Goal: Task Accomplishment & Management: Manage account settings

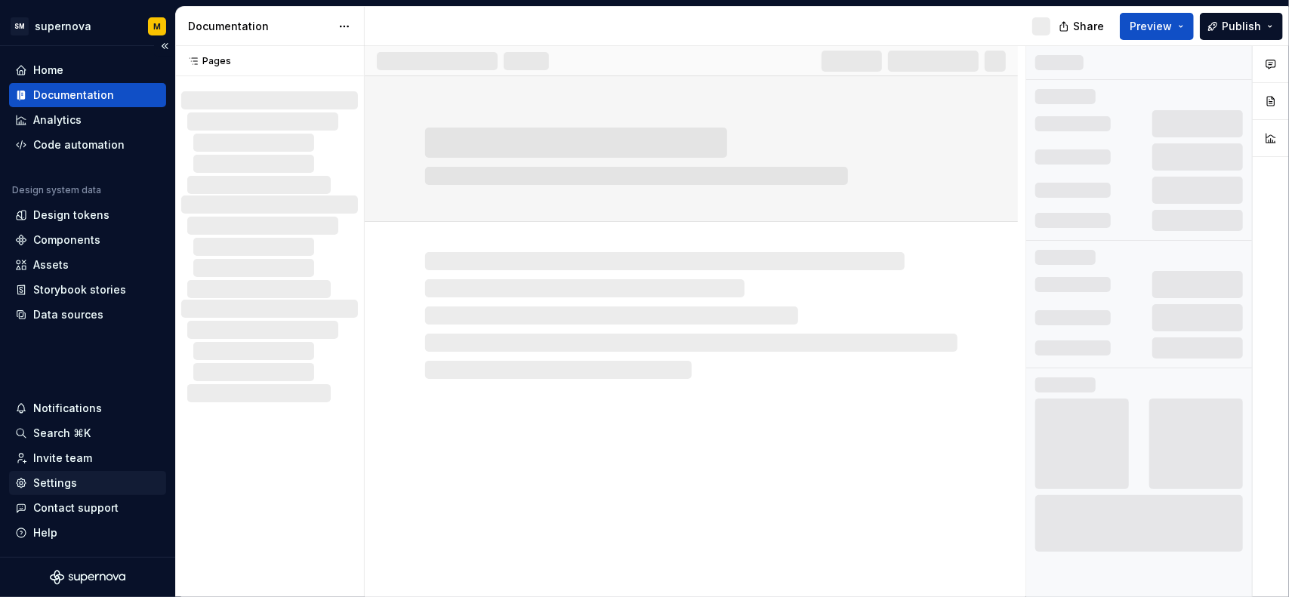
click at [62, 484] on div "Settings" at bounding box center [55, 483] width 44 height 15
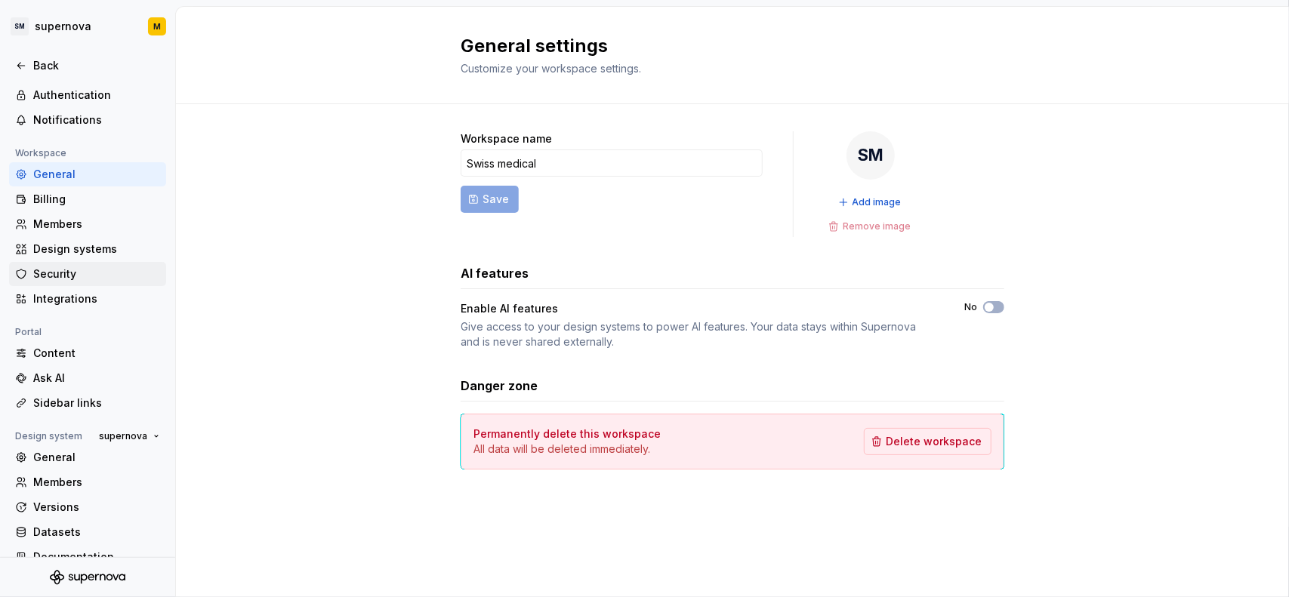
scroll to position [67, 0]
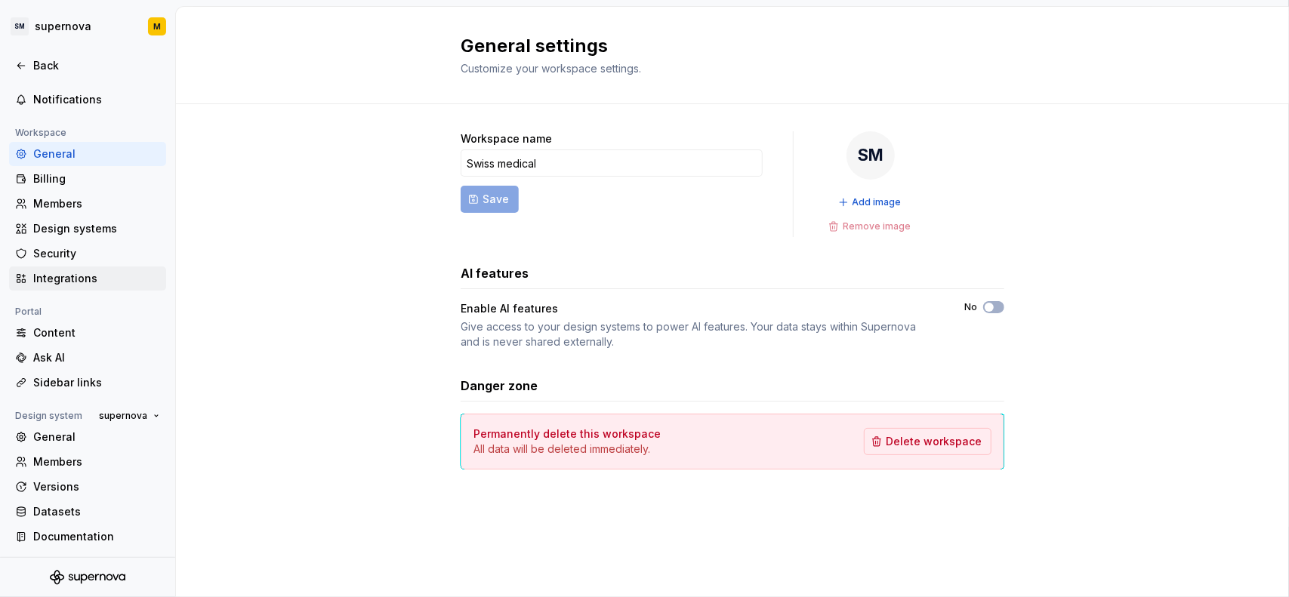
click at [91, 283] on div "Integrations" at bounding box center [96, 278] width 127 height 15
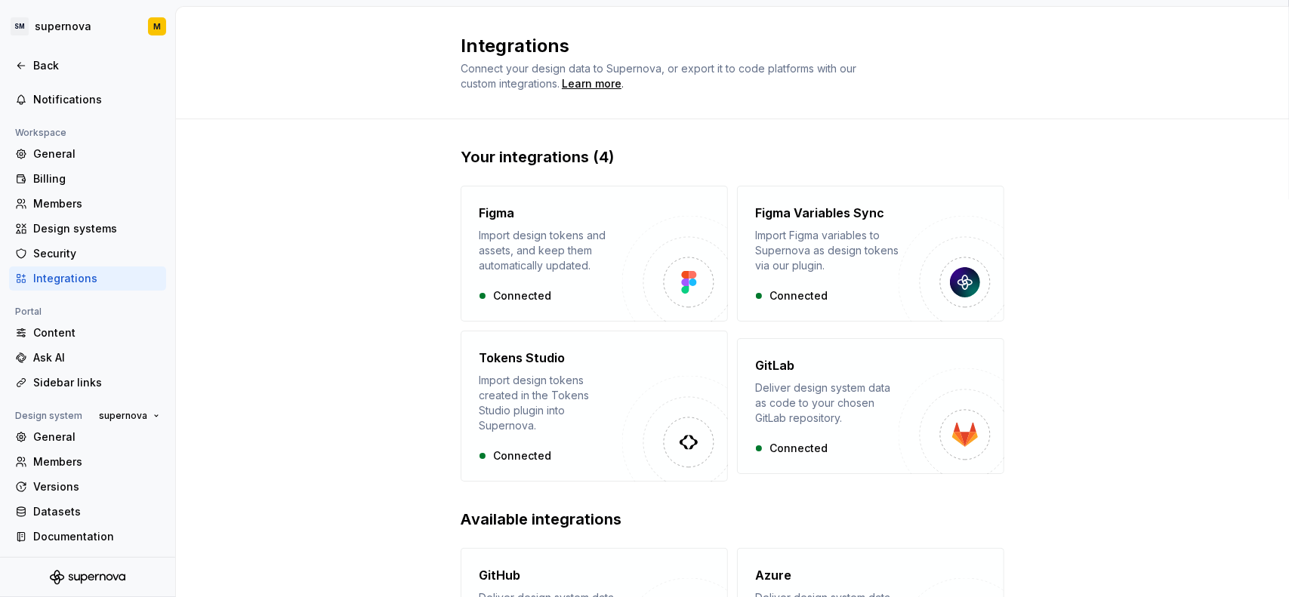
scroll to position [76, 0]
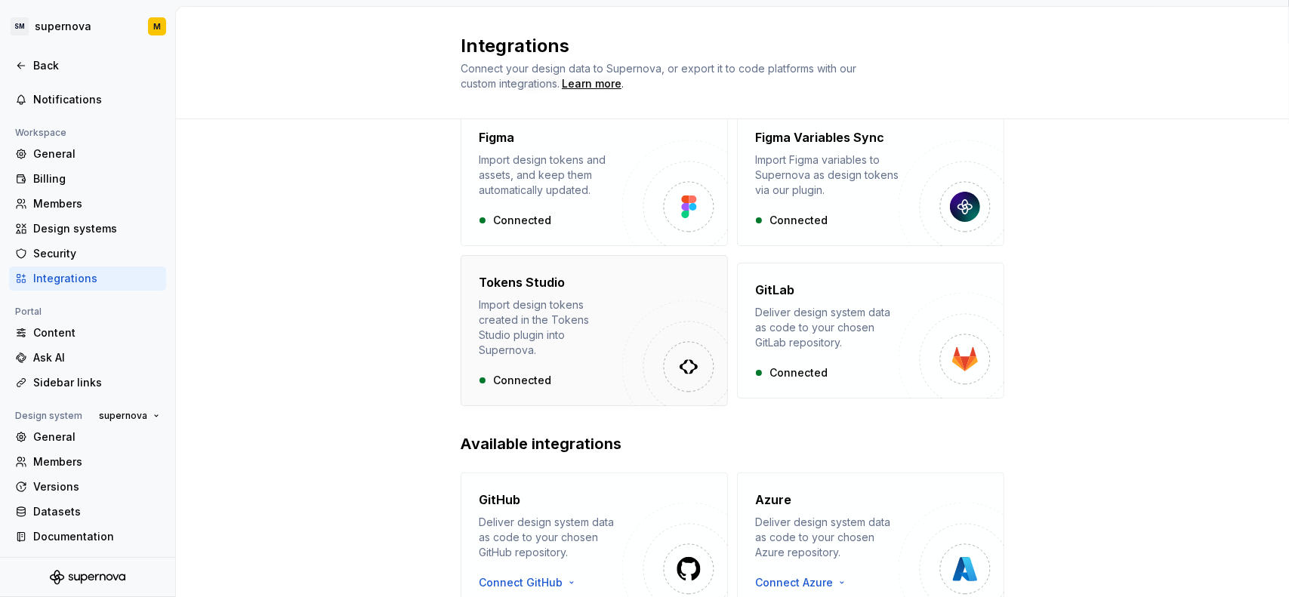
click at [595, 316] on div "Import design tokens created in the Tokens Studio plugin into Supernova." at bounding box center [550, 328] width 143 height 60
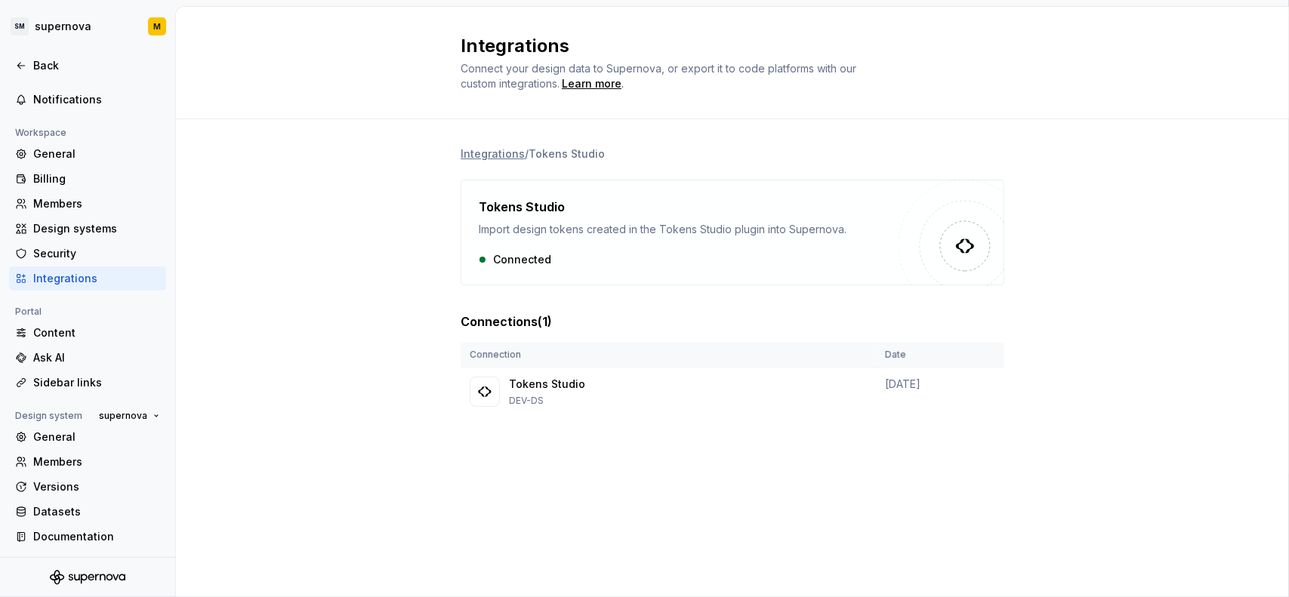
click at [520, 257] on div "Connected" at bounding box center [689, 259] width 420 height 15
click at [601, 239] on div "Tokens Studio Import design tokens created in the Tokens Studio plugin into Sup…" at bounding box center [689, 232] width 420 height 69
click at [550, 224] on div "Import design tokens created in the Tokens Studio plugin into Supernova." at bounding box center [689, 229] width 420 height 15
click at [26, 64] on icon at bounding box center [21, 66] width 12 height 12
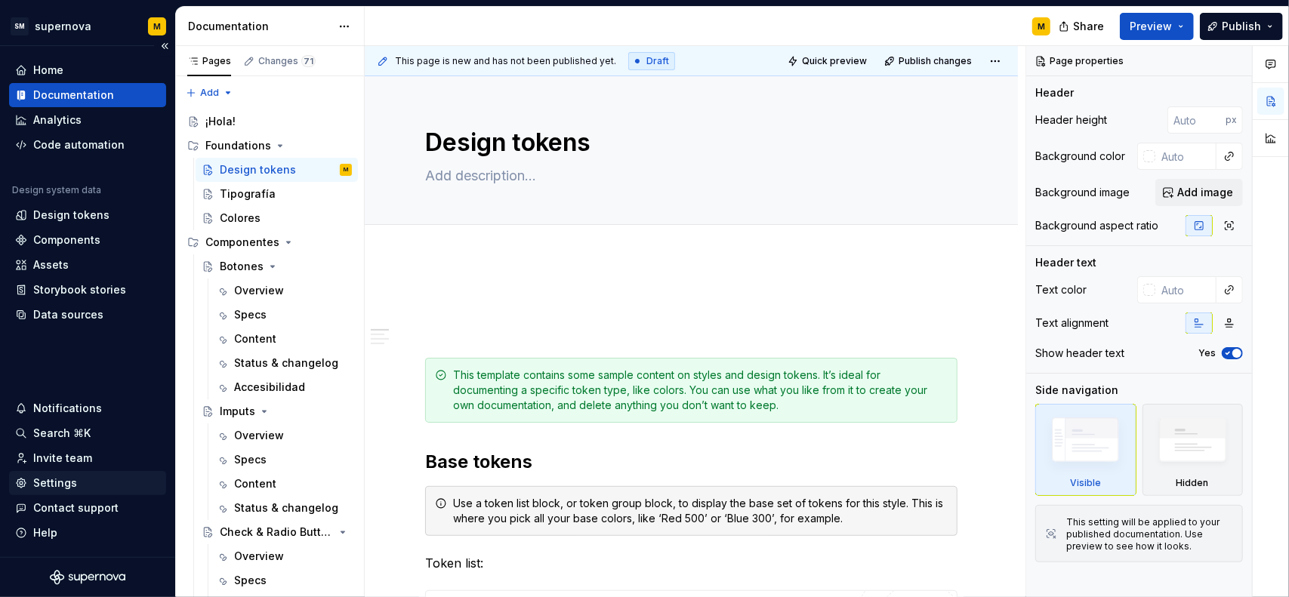
click at [77, 476] on div "Settings" at bounding box center [87, 483] width 145 height 15
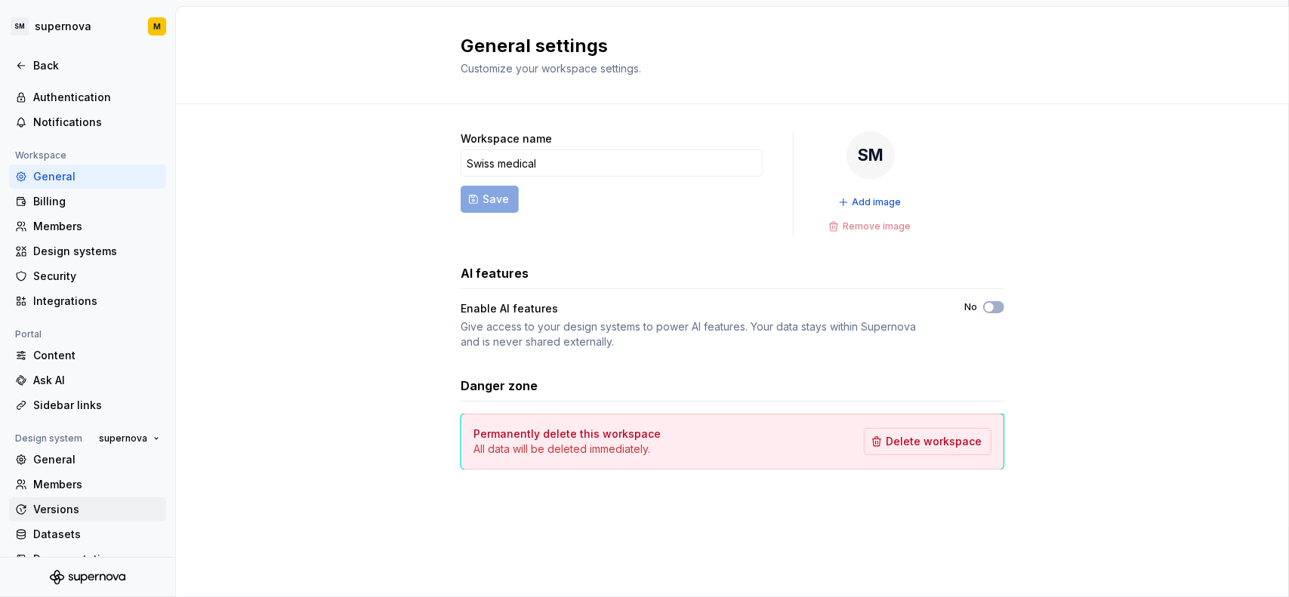
scroll to position [67, 0]
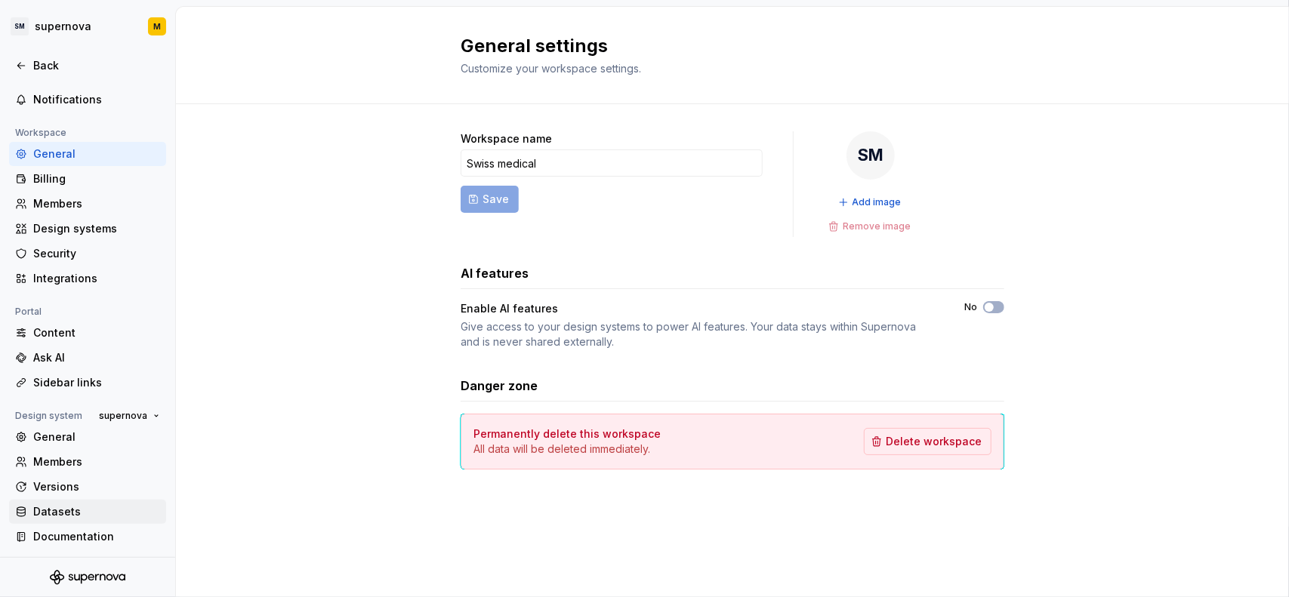
click at [72, 504] on div "Datasets" at bounding box center [96, 511] width 127 height 15
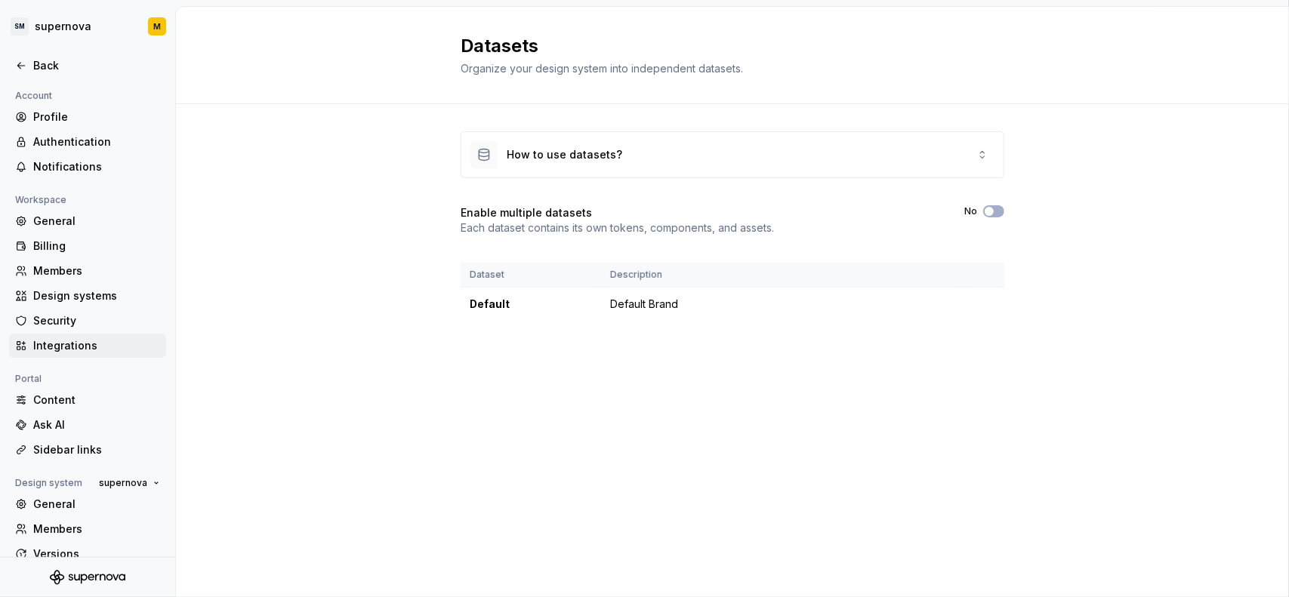
click at [85, 347] on div "Integrations" at bounding box center [96, 345] width 127 height 15
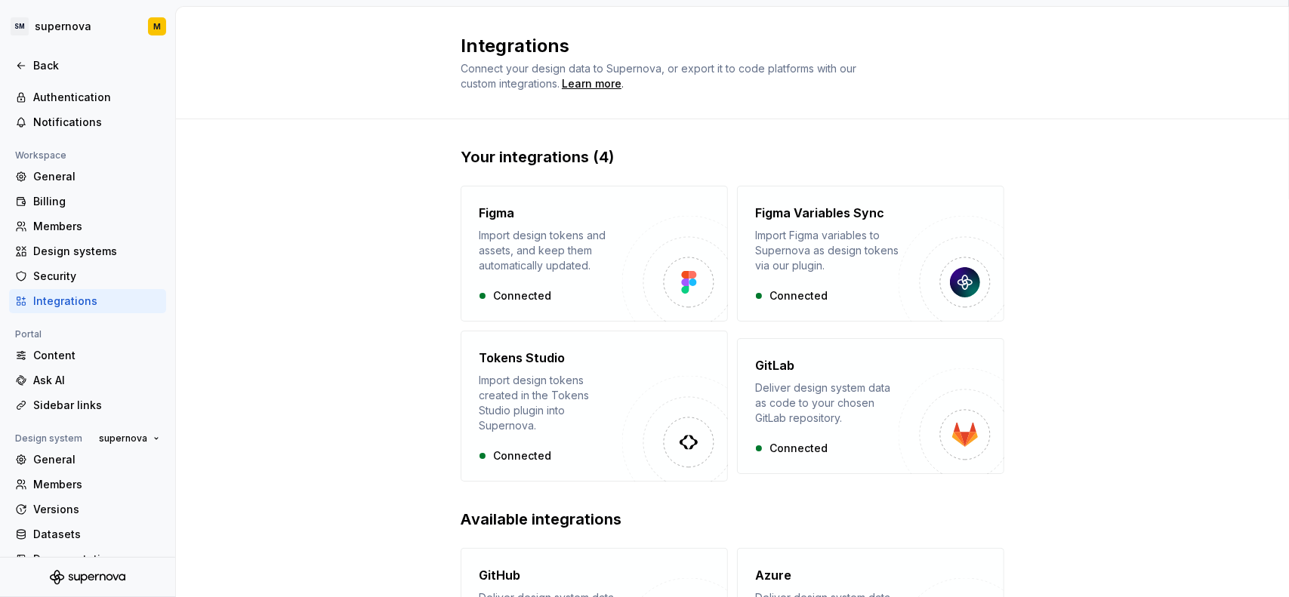
scroll to position [67, 0]
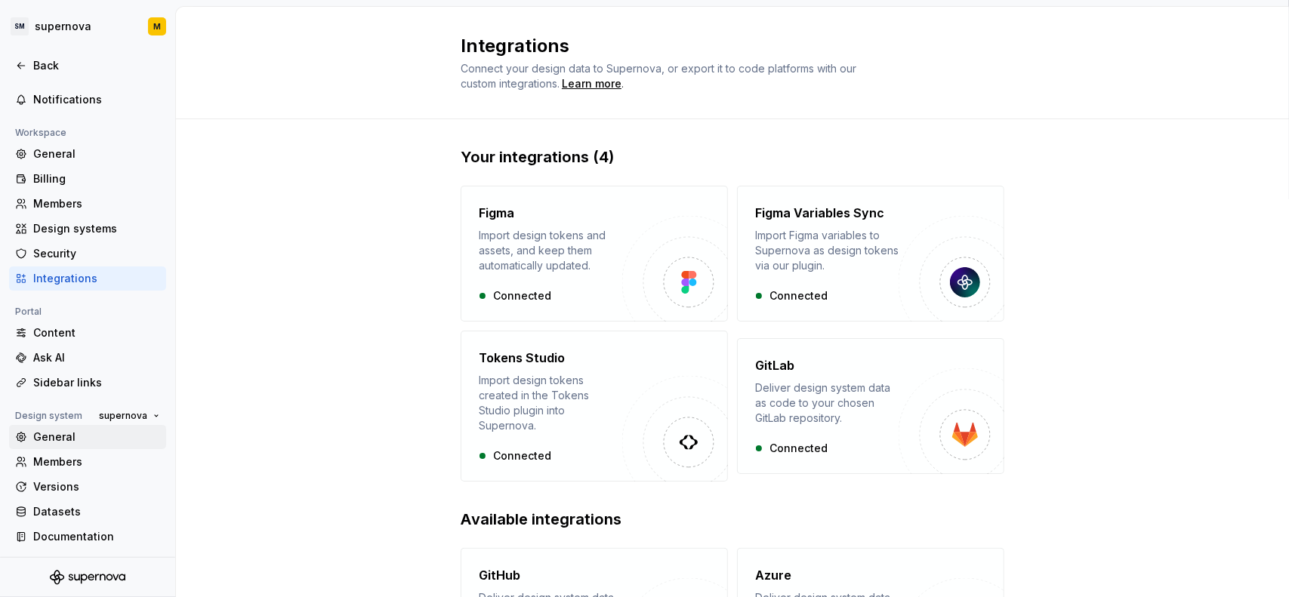
click at [60, 439] on div "General" at bounding box center [96, 437] width 127 height 15
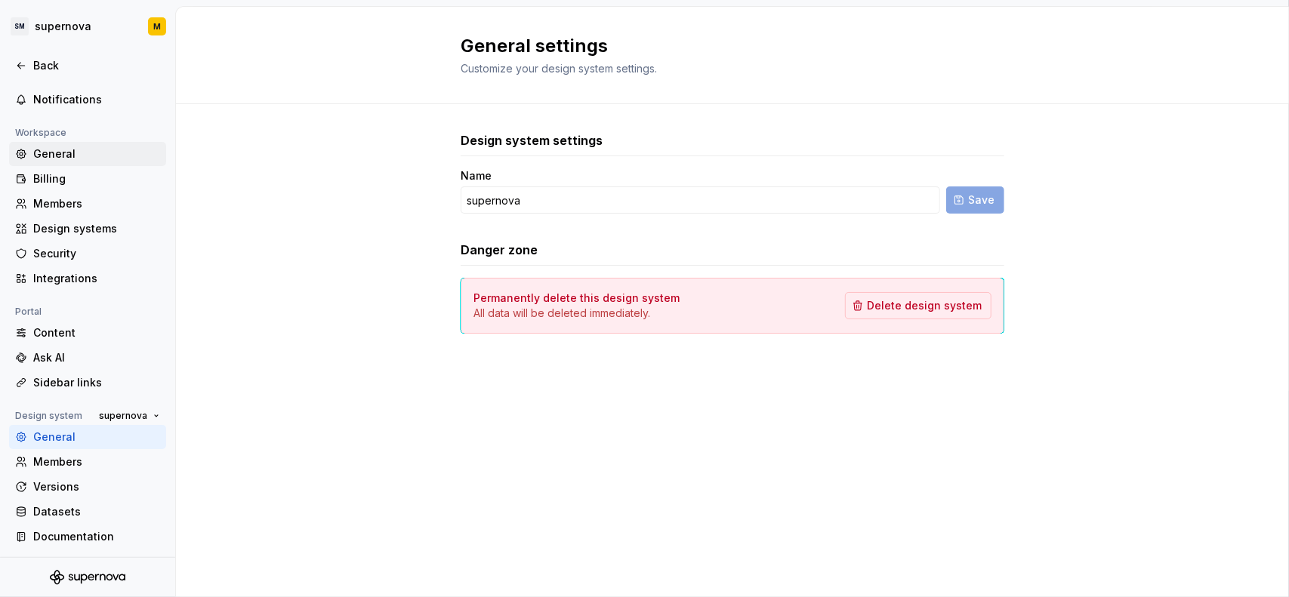
click at [82, 146] on div "General" at bounding box center [96, 153] width 127 height 15
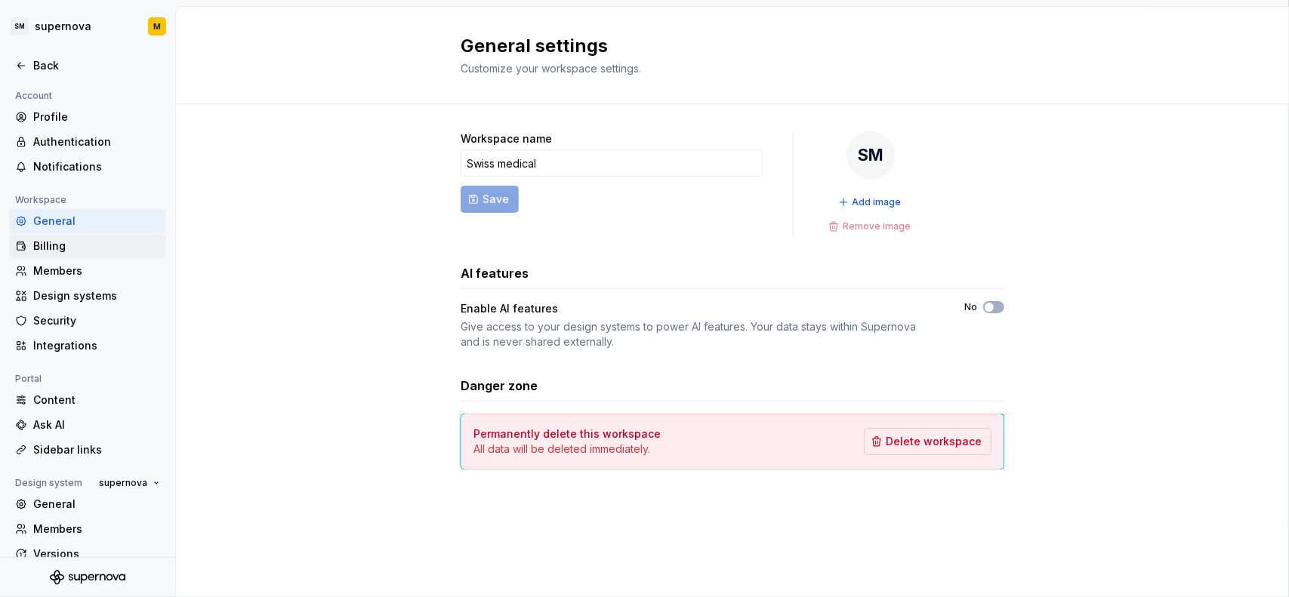
click at [72, 245] on div "Billing" at bounding box center [96, 246] width 127 height 15
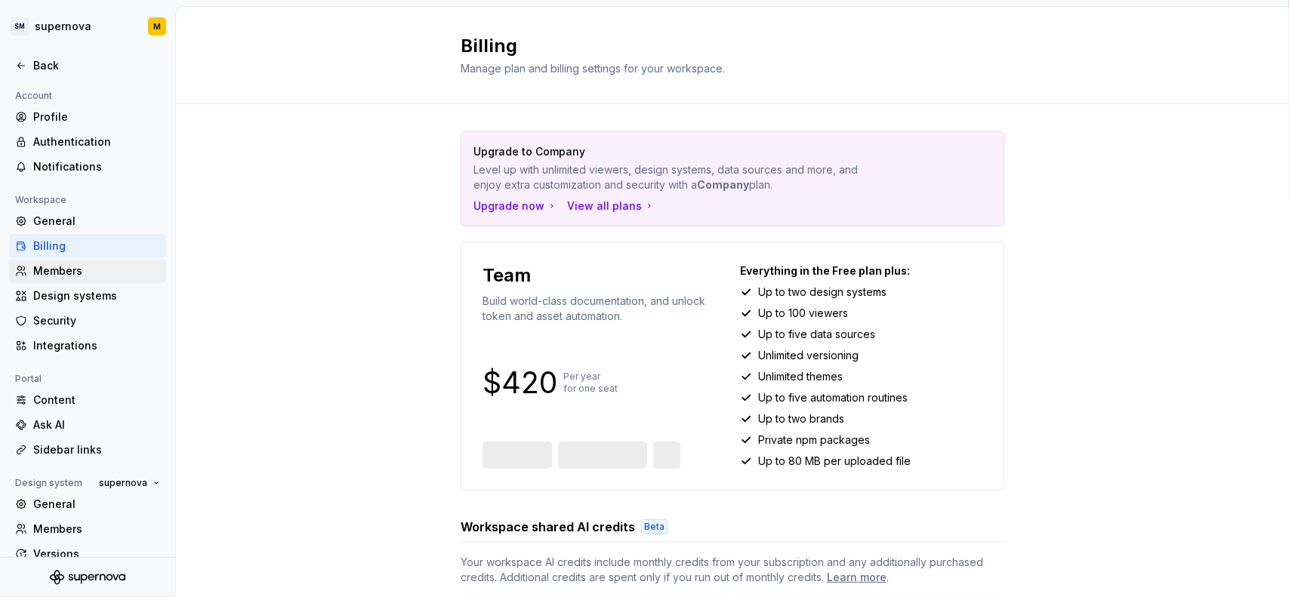
click at [60, 275] on div "Members" at bounding box center [96, 271] width 127 height 15
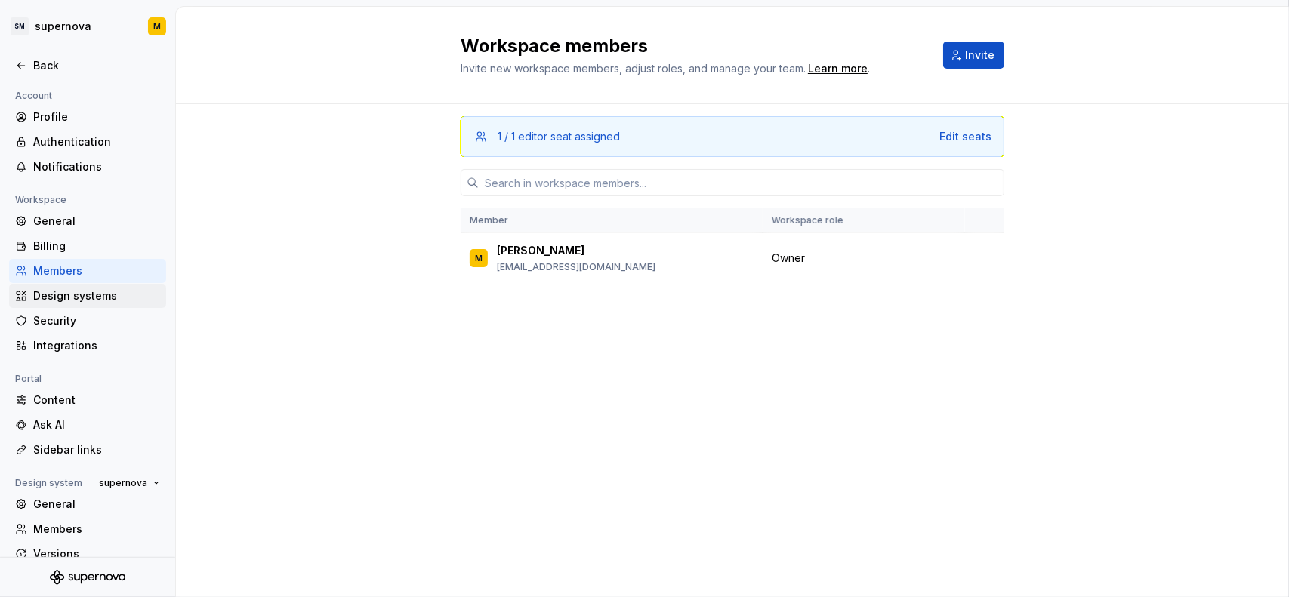
click at [49, 300] on div "Design systems" at bounding box center [96, 295] width 127 height 15
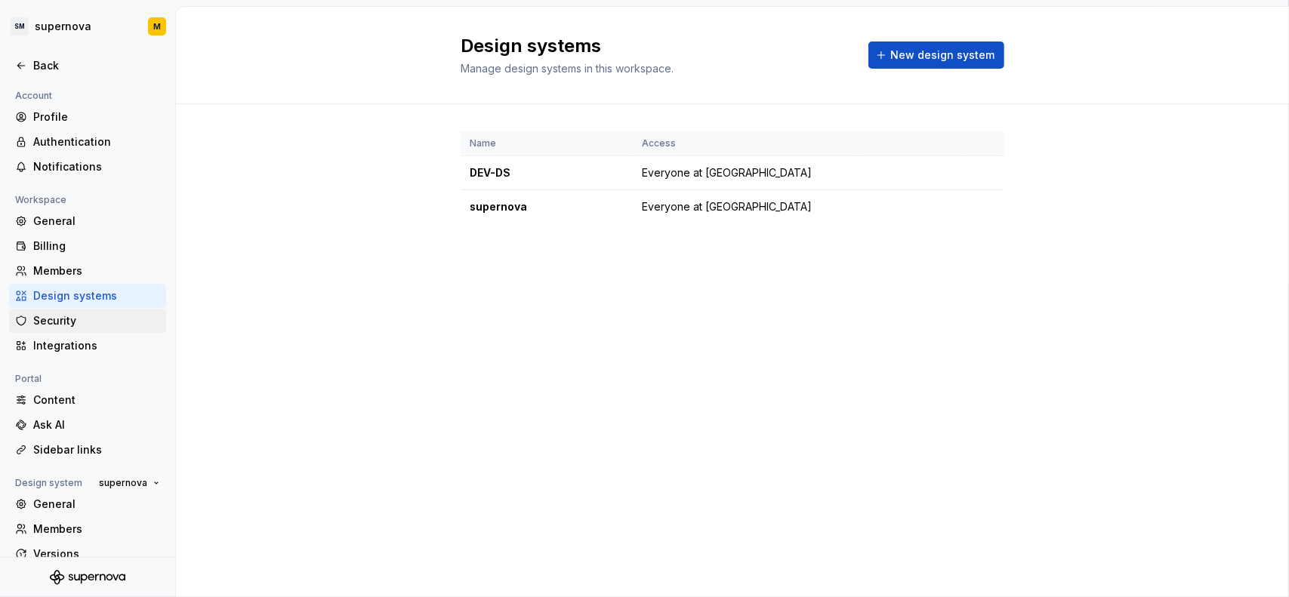
click at [50, 315] on div "Security" at bounding box center [96, 320] width 127 height 15
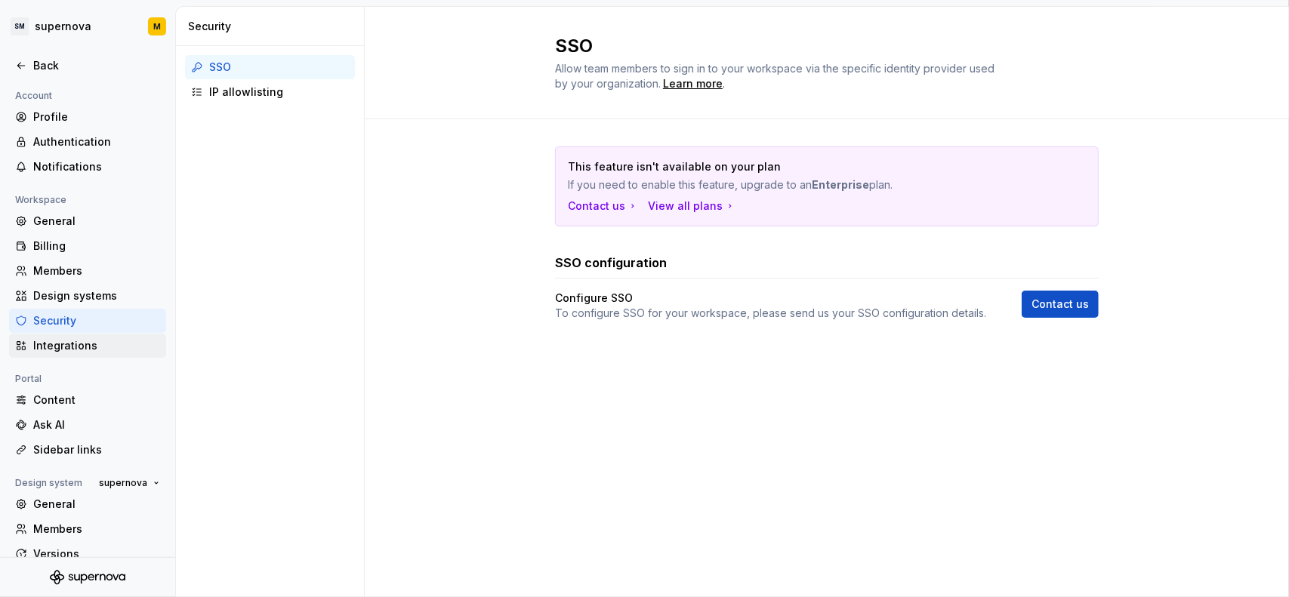
click at [53, 339] on div "Integrations" at bounding box center [96, 345] width 127 height 15
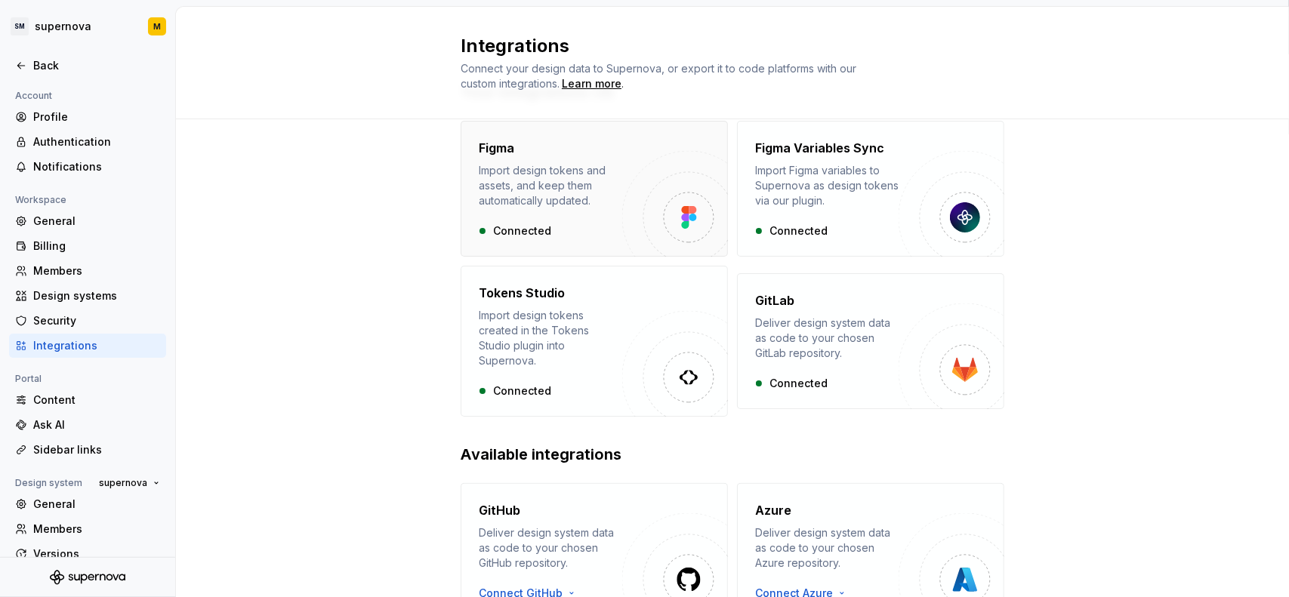
scroll to position [151, 0]
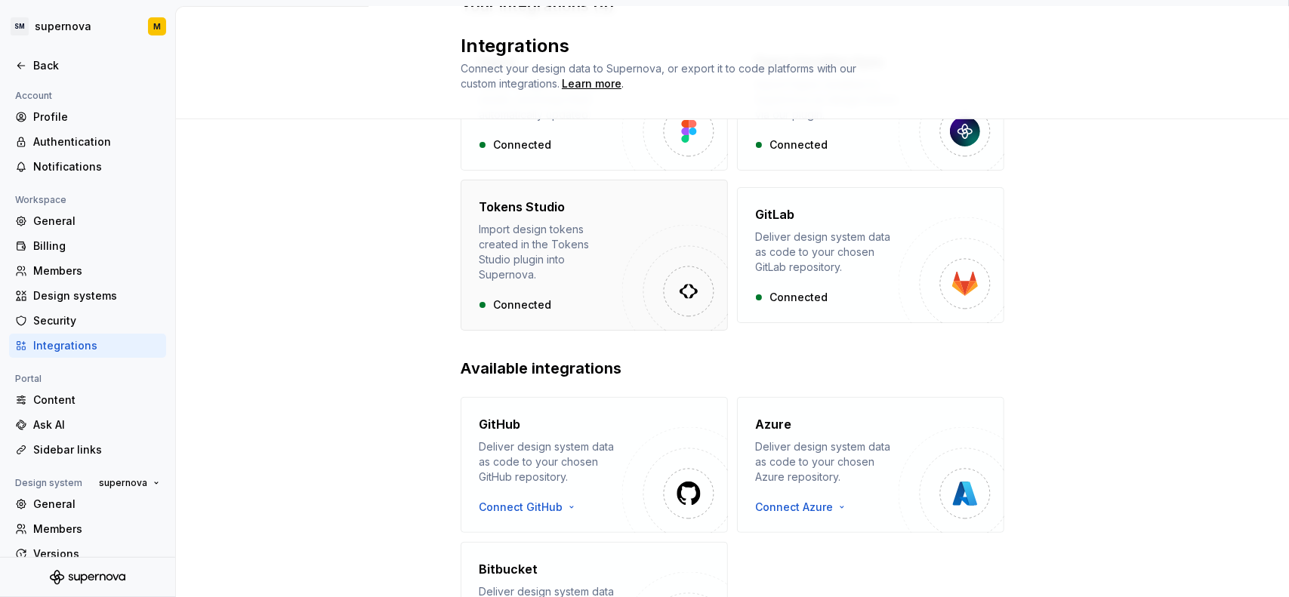
click at [531, 266] on div "Import design tokens created in the Tokens Studio plugin into Supernova." at bounding box center [550, 252] width 143 height 60
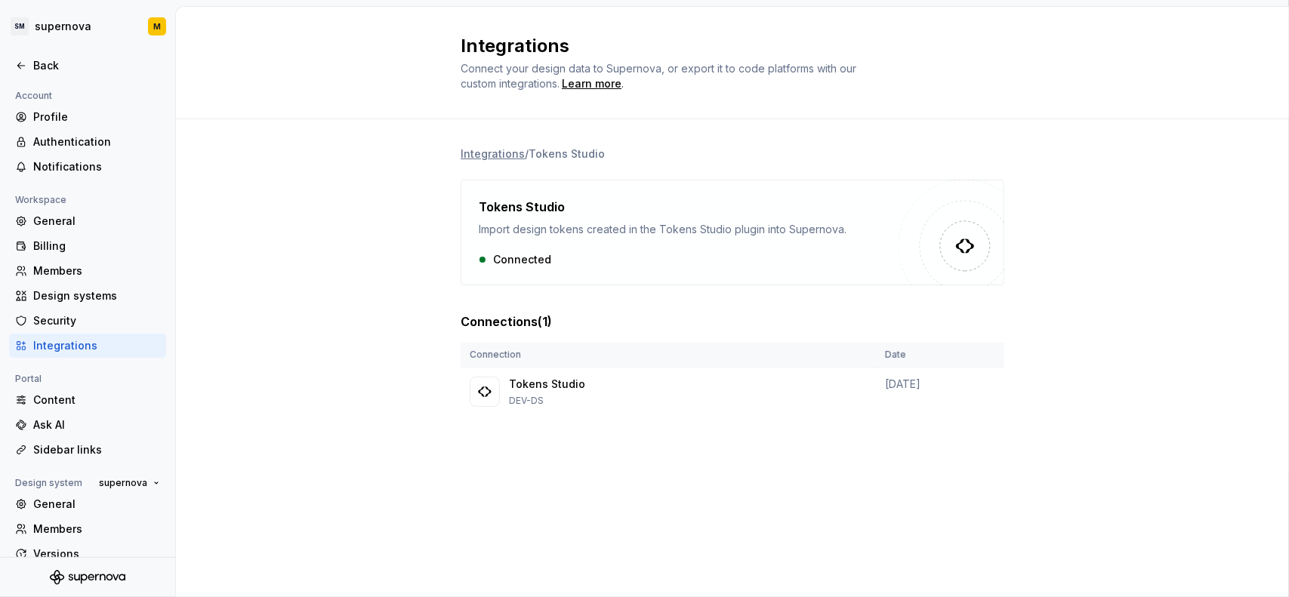
click at [532, 246] on div "Tokens Studio Import design tokens created in the Tokens Studio plugin into Sup…" at bounding box center [689, 232] width 420 height 69
click at [961, 261] on div at bounding box center [952, 233] width 106 height 106
drag, startPoint x: 961, startPoint y: 261, endPoint x: 566, endPoint y: 232, distance: 396.0
click at [957, 261] on div at bounding box center [965, 246] width 30 height 30
click at [566, 232] on div "Import design tokens created in the Tokens Studio plugin into Supernova." at bounding box center [689, 229] width 420 height 15
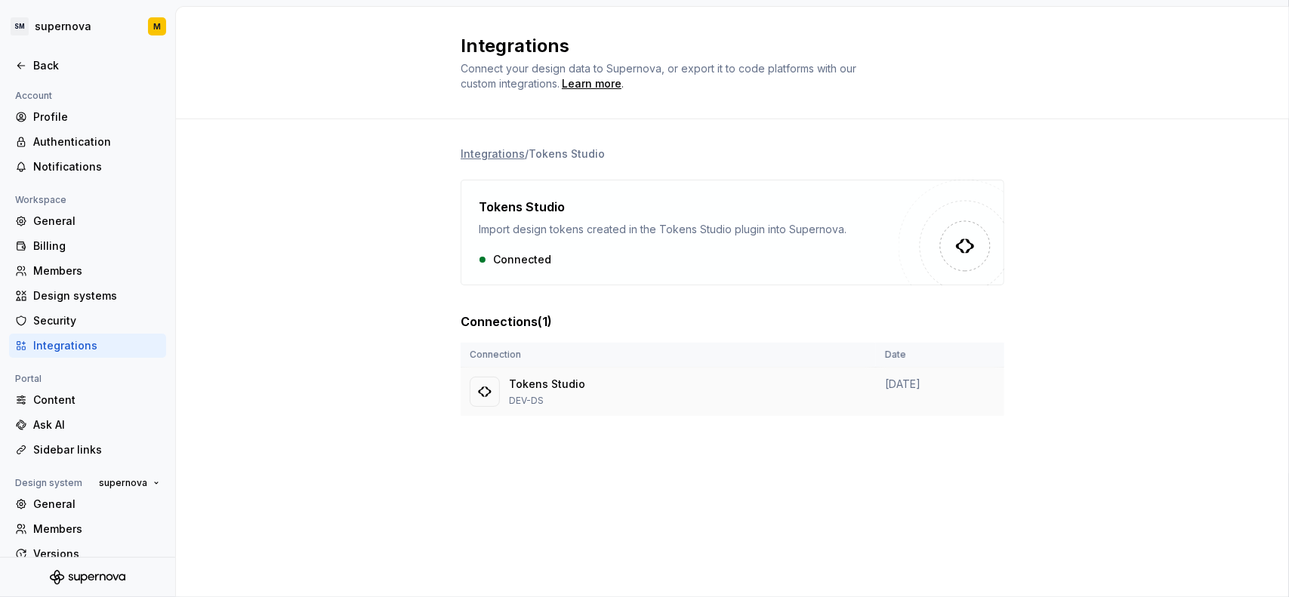
click at [750, 377] on div "Tokens Studio DEV-DS" at bounding box center [668, 392] width 397 height 30
click at [556, 389] on p "Tokens Studio" at bounding box center [547, 384] width 76 height 15
click at [563, 363] on th "Connection" at bounding box center [668, 355] width 415 height 25
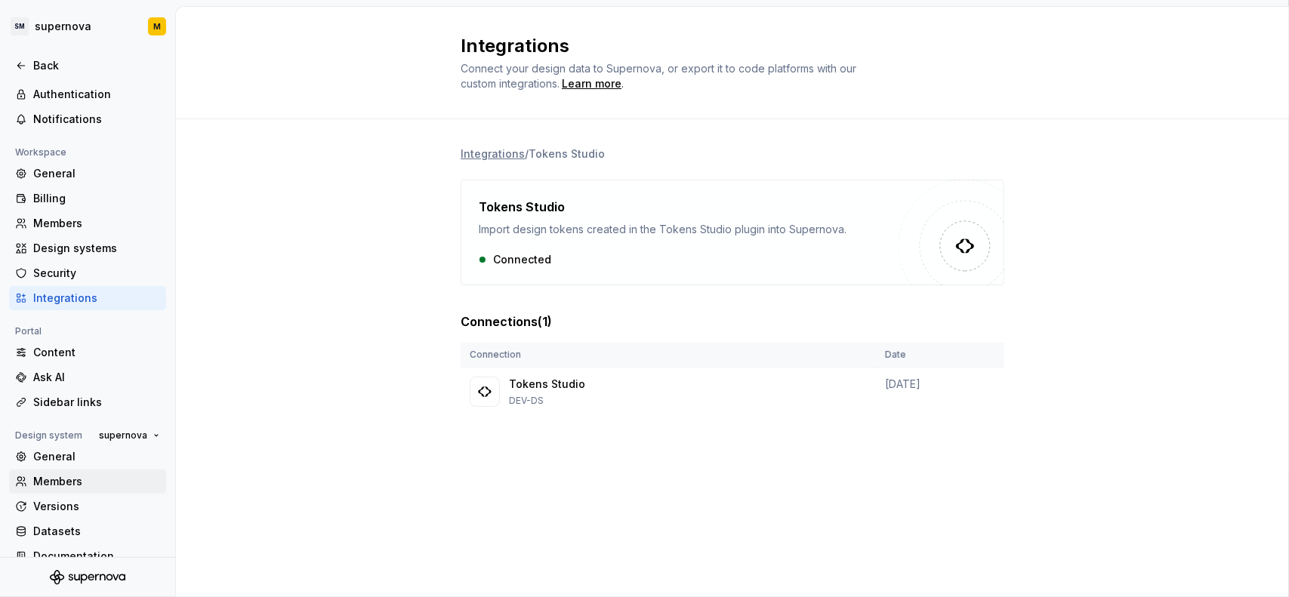
scroll to position [67, 0]
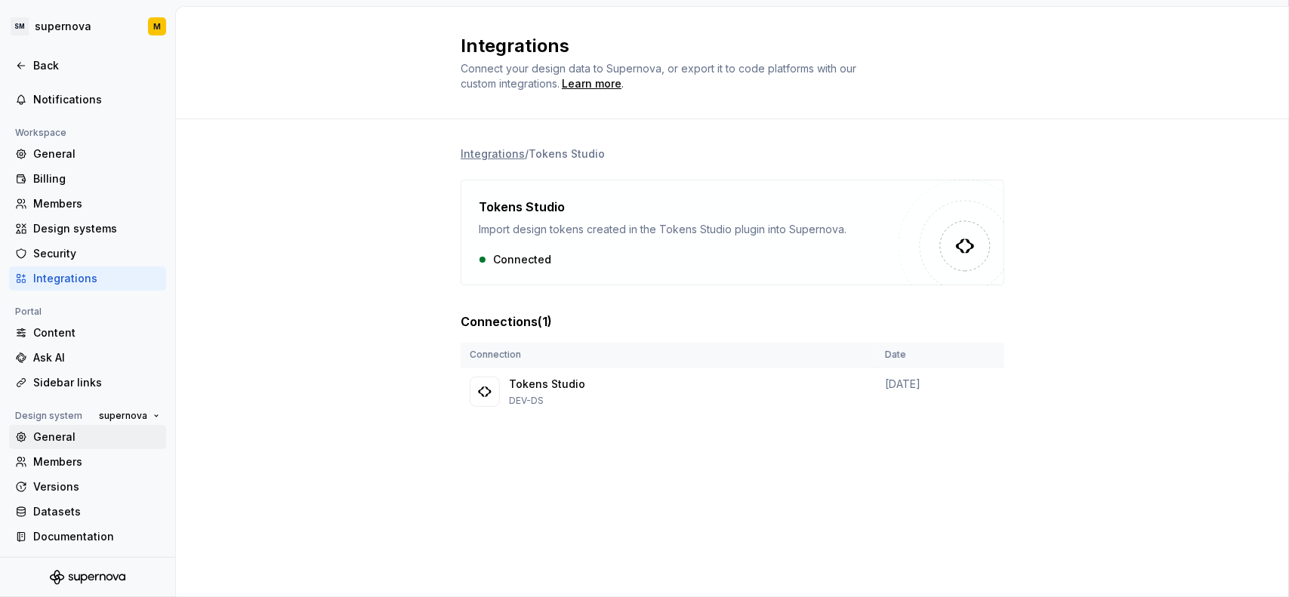
click at [80, 439] on div "General" at bounding box center [96, 437] width 127 height 15
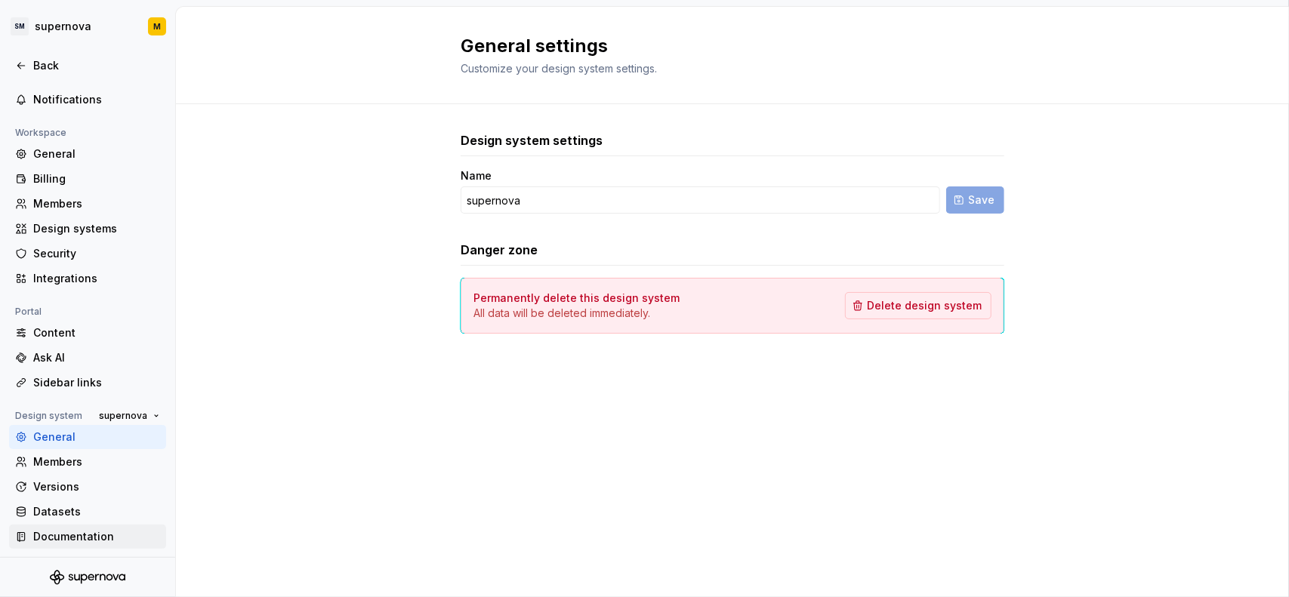
click at [76, 534] on div "Documentation" at bounding box center [96, 536] width 127 height 15
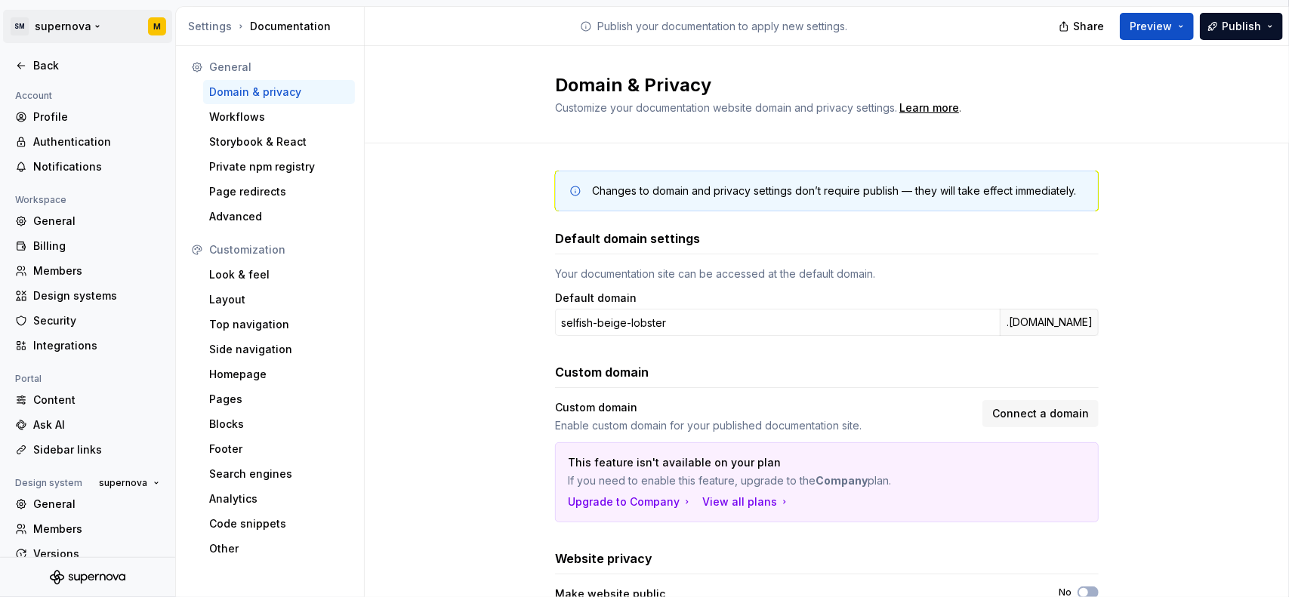
click at [45, 32] on html "SM supernova M Back Account Profile Authentication Notifications Workspace Gene…" at bounding box center [644, 298] width 1289 height 597
click at [153, 32] on html "SM supernova M Back Account Profile Authentication Notifications Workspace Gene…" at bounding box center [644, 298] width 1289 height 597
click at [158, 23] on html "SM supernova M Back Account Profile Authentication Notifications Workspace Gene…" at bounding box center [644, 298] width 1289 height 597
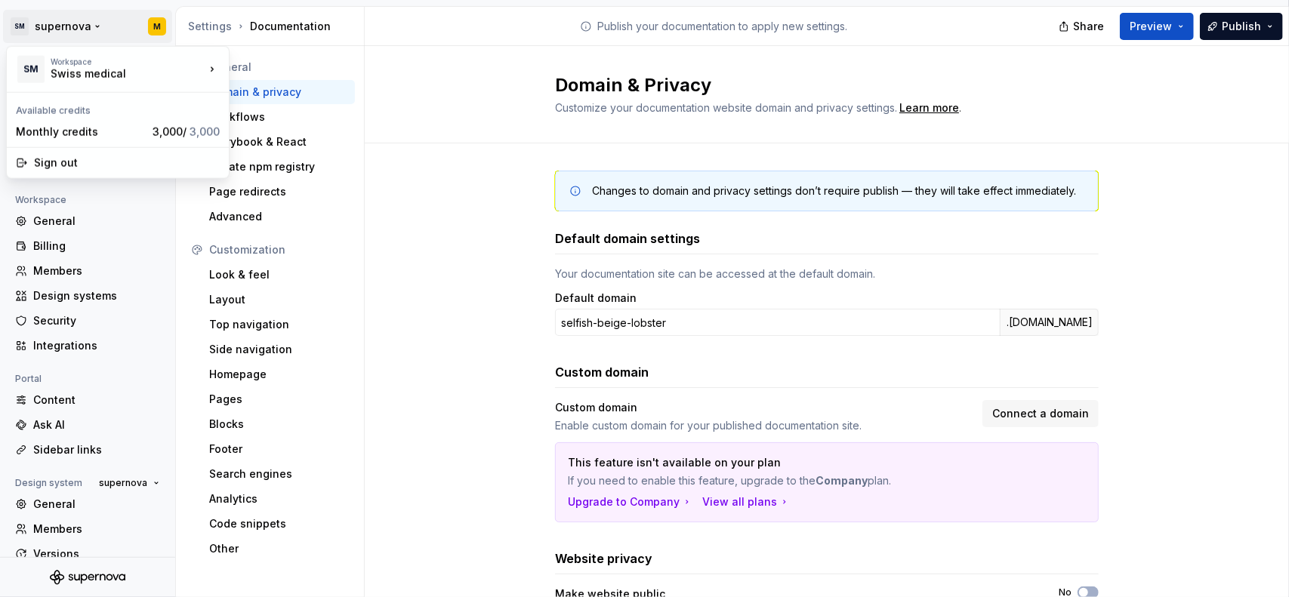
click at [77, 28] on html "SM supernova M Back Account Profile Authentication Notifications Workspace Gene…" at bounding box center [644, 298] width 1289 height 597
click at [81, 34] on html "SM supernova M Back Account Profile Authentication Notifications Workspace Gene…" at bounding box center [644, 298] width 1289 height 597
click at [300, 63] on div "Swiss medical" at bounding box center [303, 64] width 98 height 15
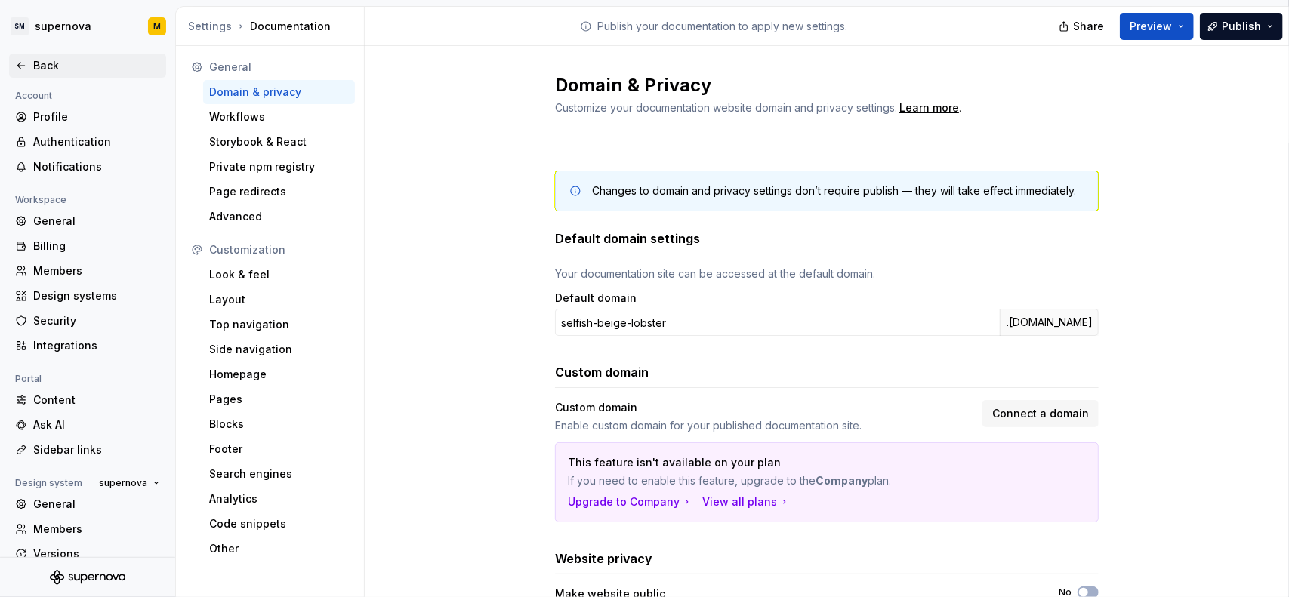
click at [71, 69] on div "Back" at bounding box center [96, 65] width 127 height 15
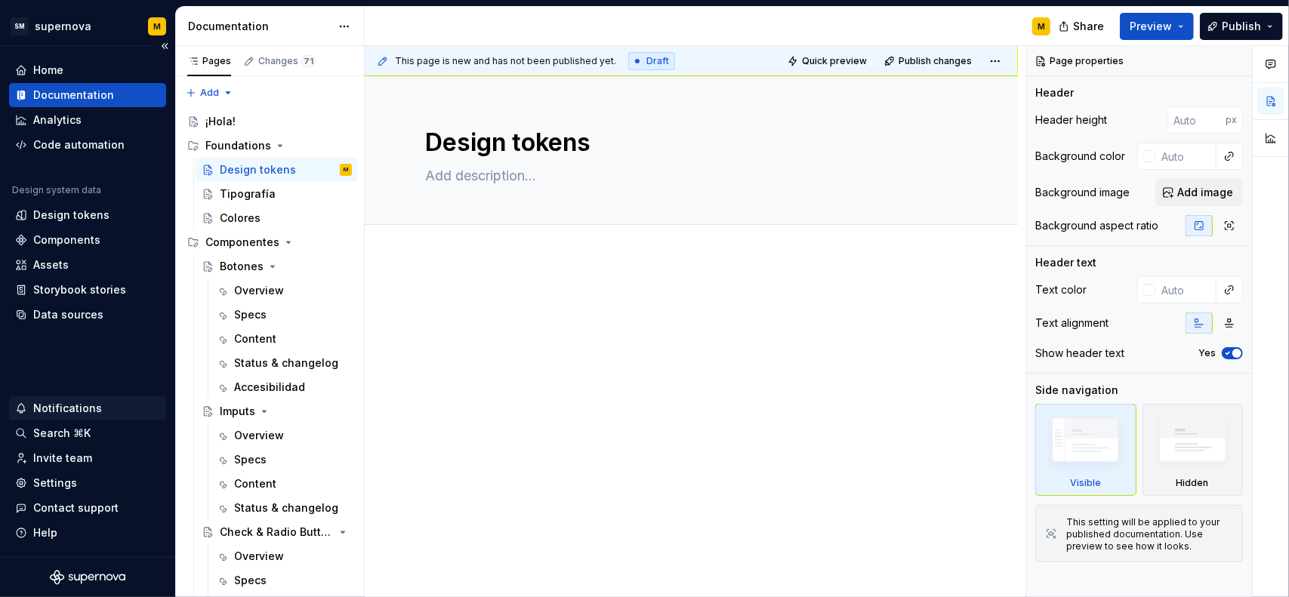
type textarea "*"
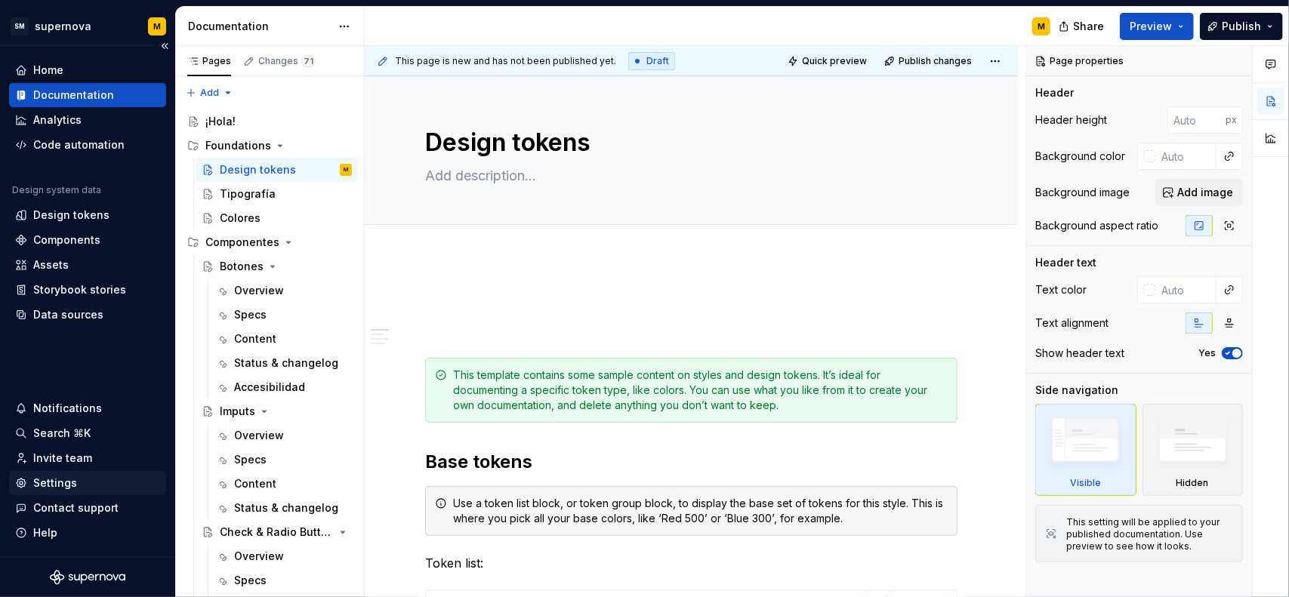
click at [62, 480] on div "Settings" at bounding box center [55, 483] width 44 height 15
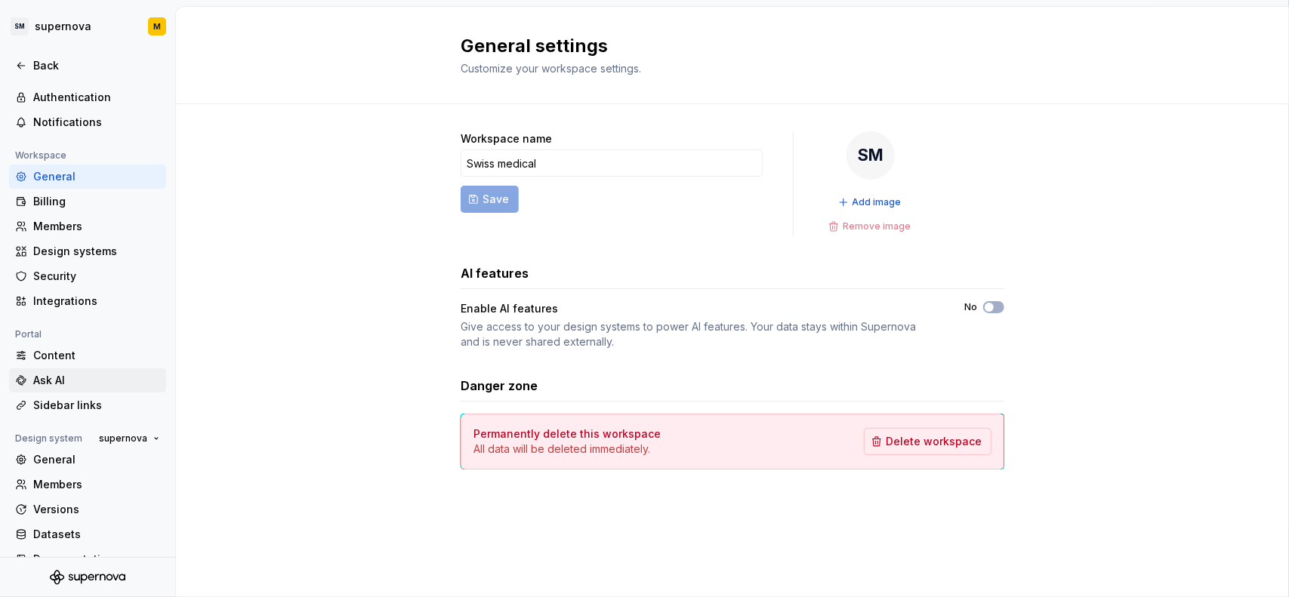
scroll to position [67, 0]
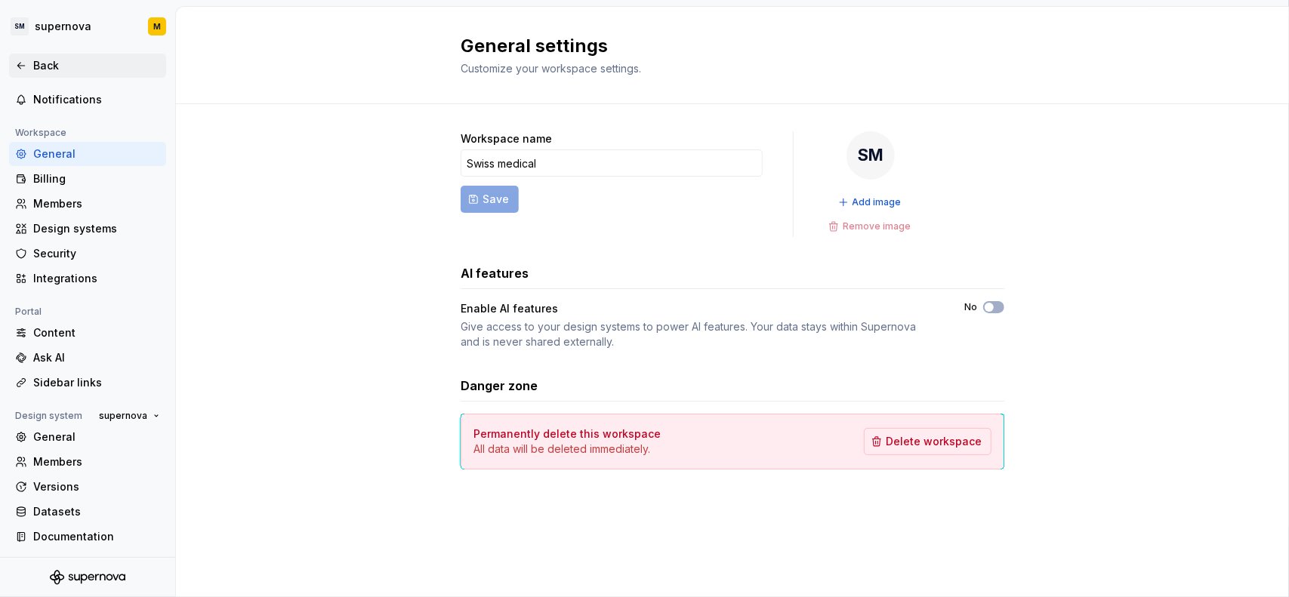
click at [17, 67] on icon at bounding box center [21, 66] width 12 height 12
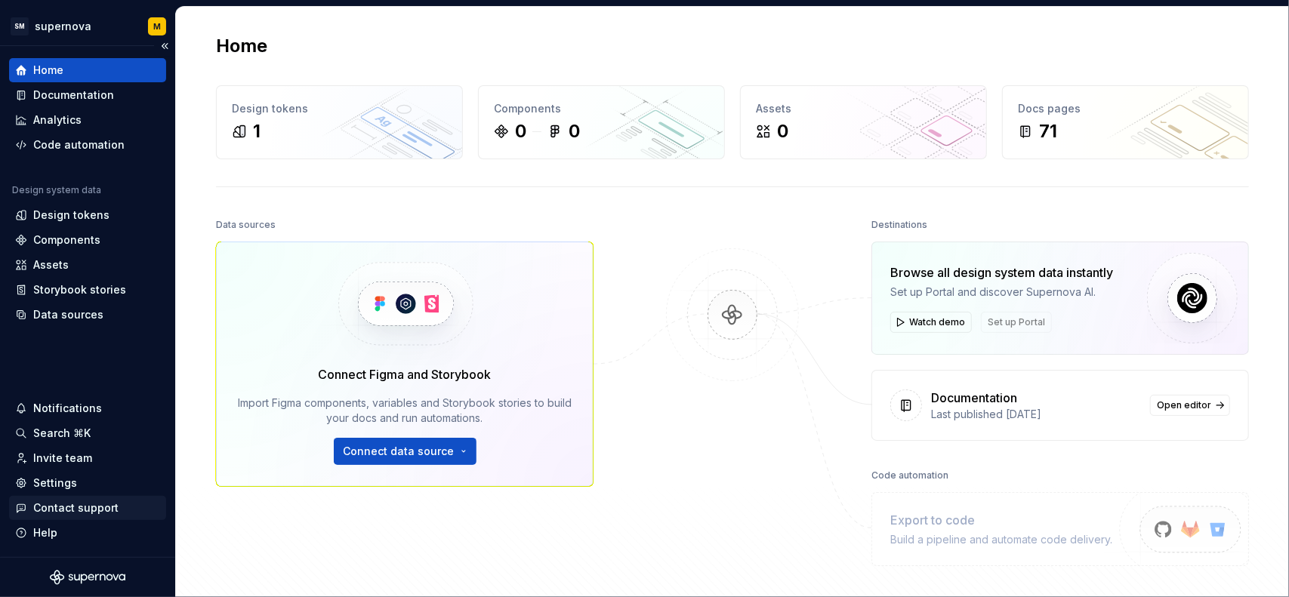
click at [68, 505] on div "Contact support" at bounding box center [75, 508] width 85 height 15
click at [41, 533] on div "Help" at bounding box center [45, 533] width 24 height 15
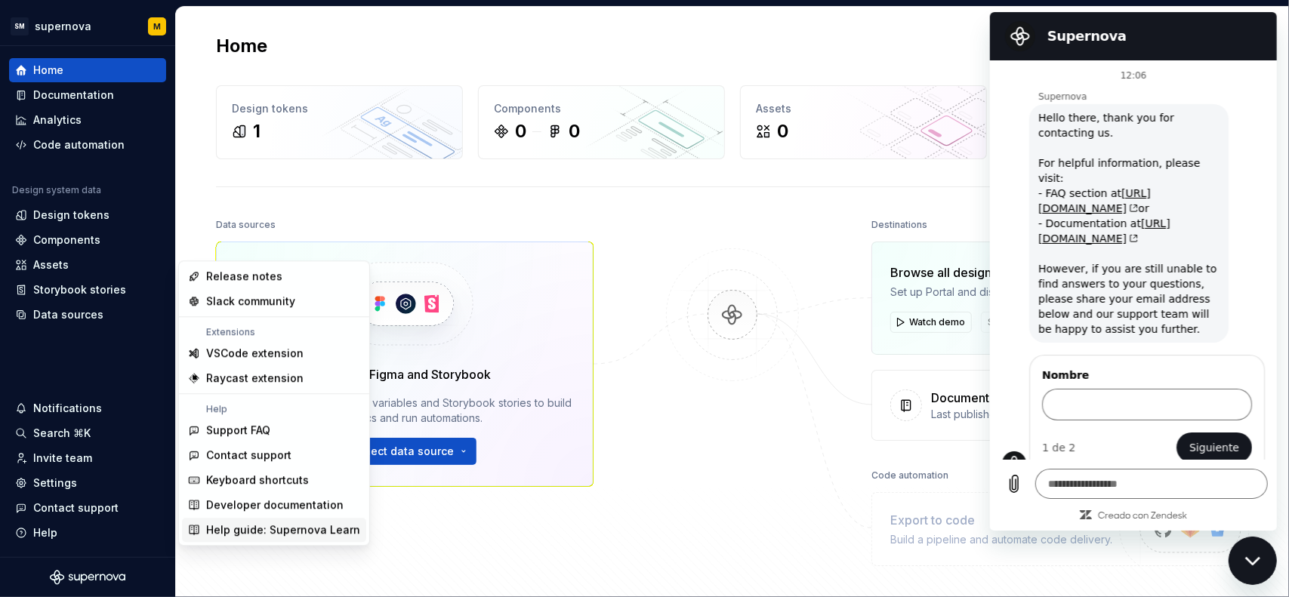
click at [249, 526] on div "Help guide: Supernova Learn" at bounding box center [283, 530] width 154 height 15
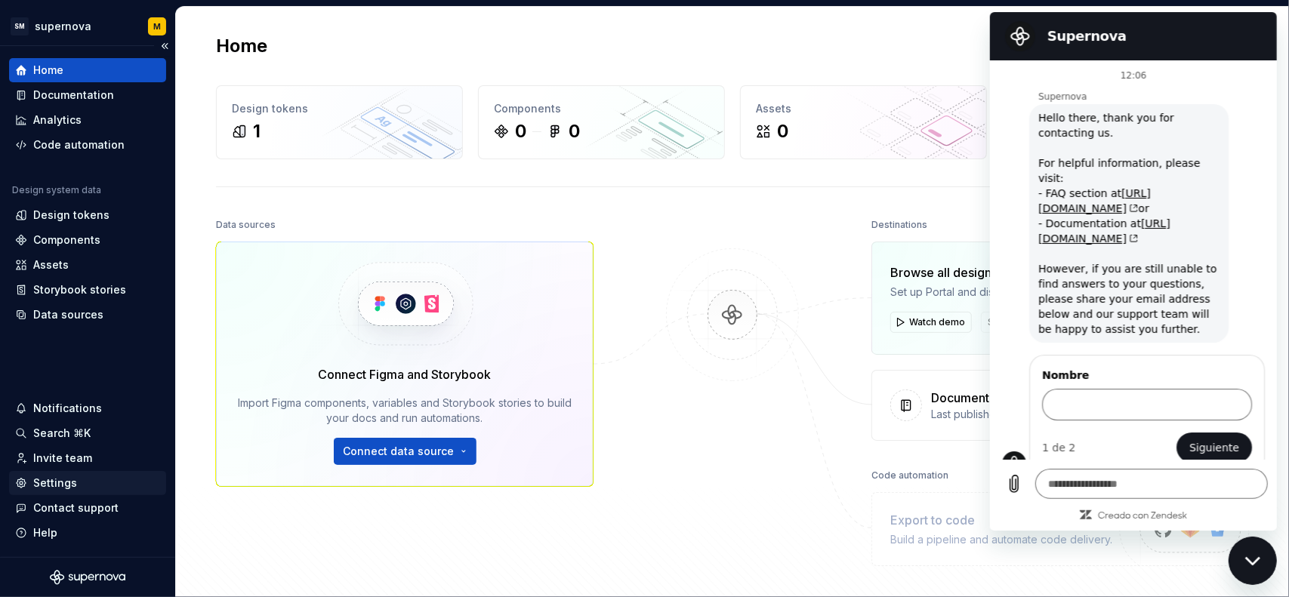
click at [51, 480] on div "Settings" at bounding box center [55, 483] width 44 height 15
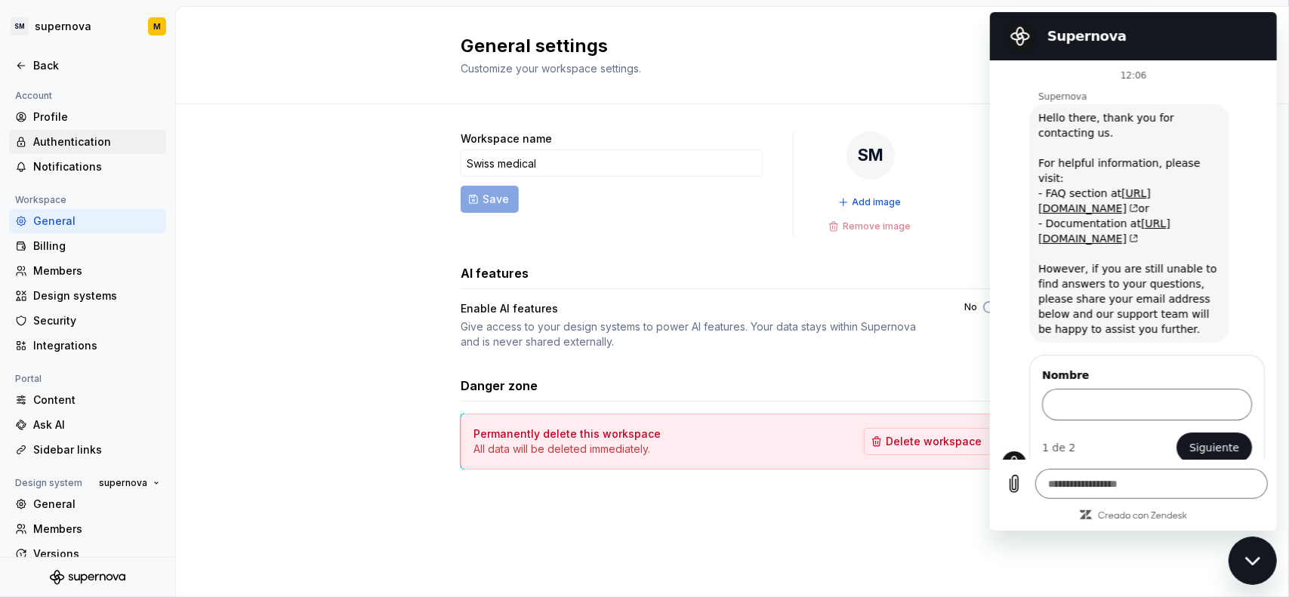
click at [95, 147] on div "Authentication" at bounding box center [96, 141] width 127 height 15
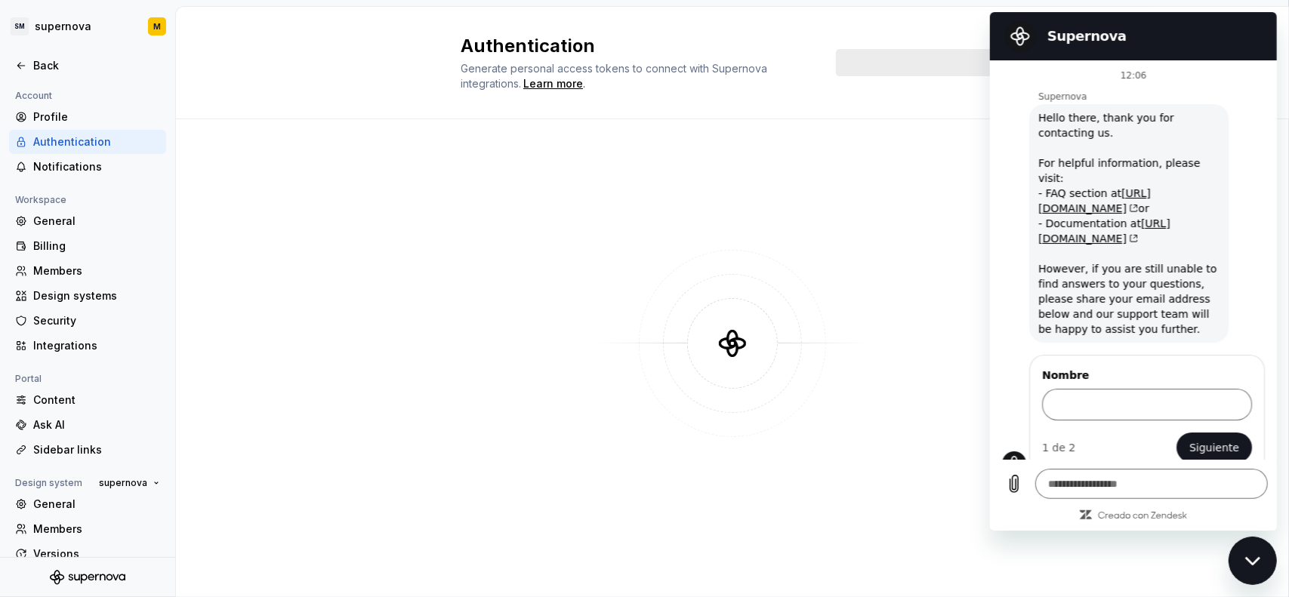
click at [1247, 565] on icon "Cerrar ventana de mensajería" at bounding box center [1252, 561] width 16 height 10
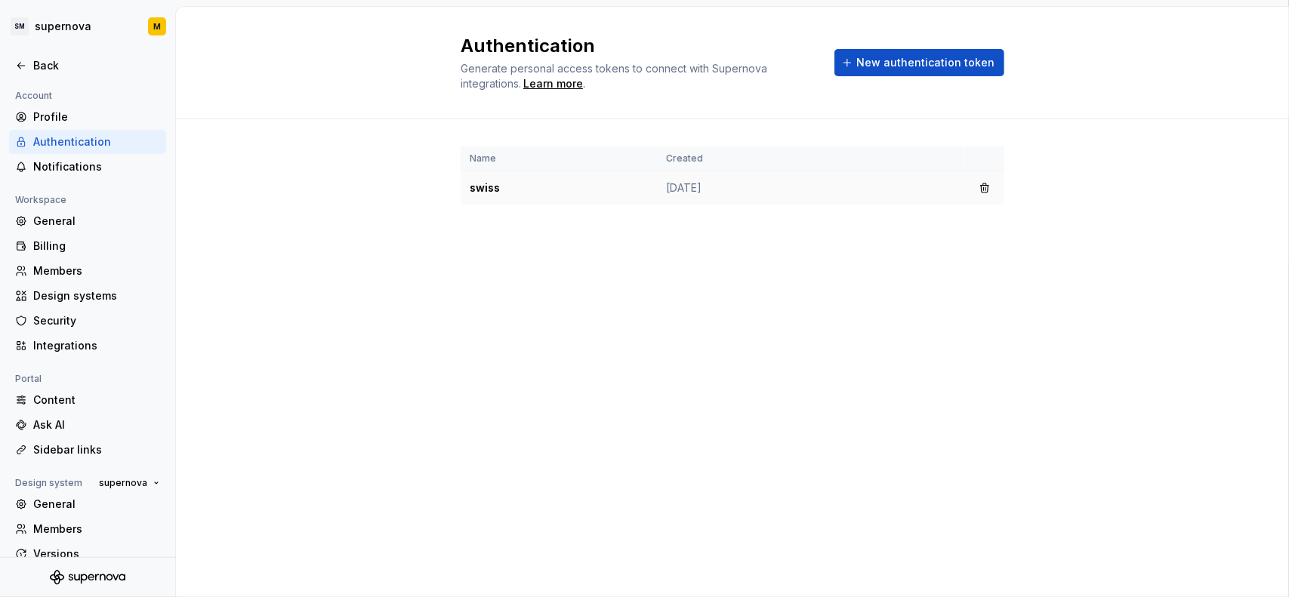
click at [506, 183] on td "swiss" at bounding box center [559, 188] width 196 height 34
type textarea "*"
click at [526, 187] on td "swiss" at bounding box center [559, 188] width 196 height 34
click at [987, 55] on span "New authentication token" at bounding box center [925, 62] width 138 height 15
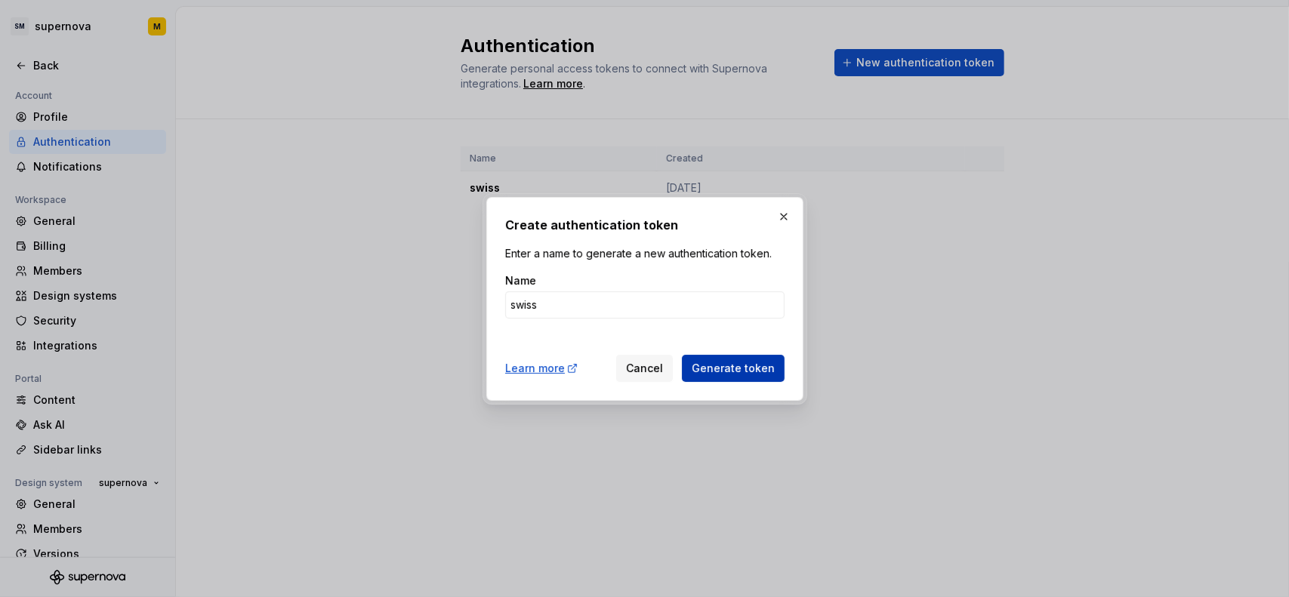
type input "swiss"
click at [728, 359] on button "Generate token" at bounding box center [733, 368] width 103 height 27
click at [711, 365] on span "Generate token" at bounding box center [733, 368] width 83 height 15
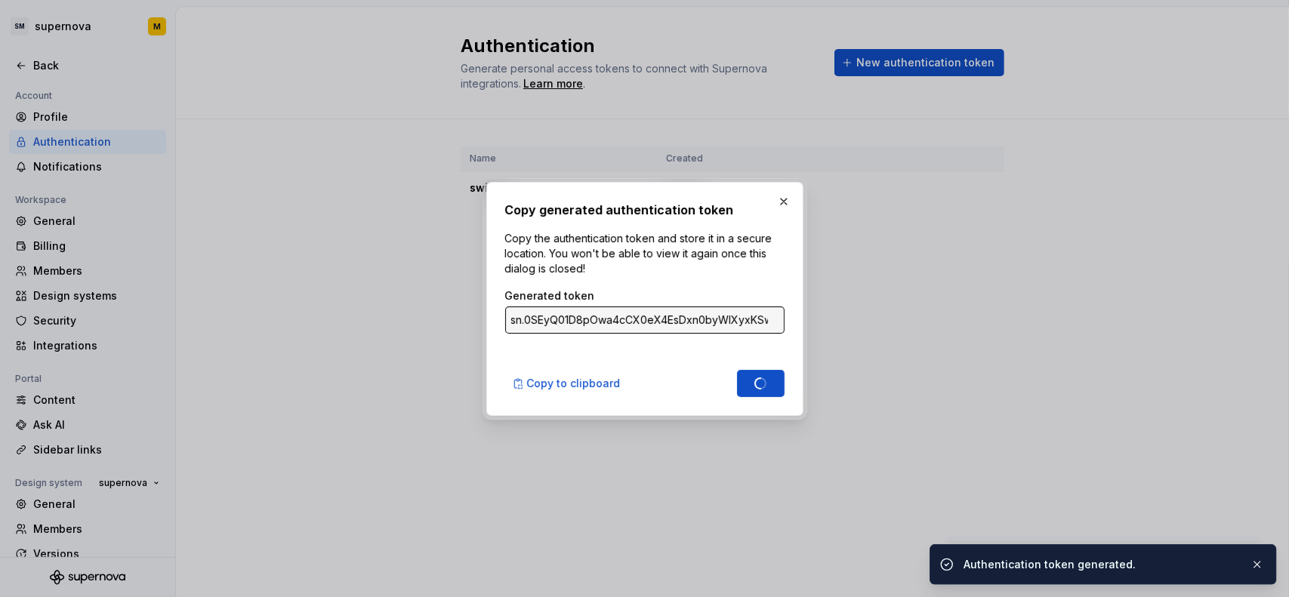
type input "sn.Mamu8hcfeKh4zR0VZqbnniU1nlcPtzPFq9x4a94cOPbiDF7MwJid21dbag2fkOh6Je5vpHZF92fM…"
click at [803, 199] on div "Copy generated authentication token Copy the authentication token and store it …" at bounding box center [645, 299] width 325 height 242
click at [783, 203] on button "button" at bounding box center [783, 201] width 21 height 21
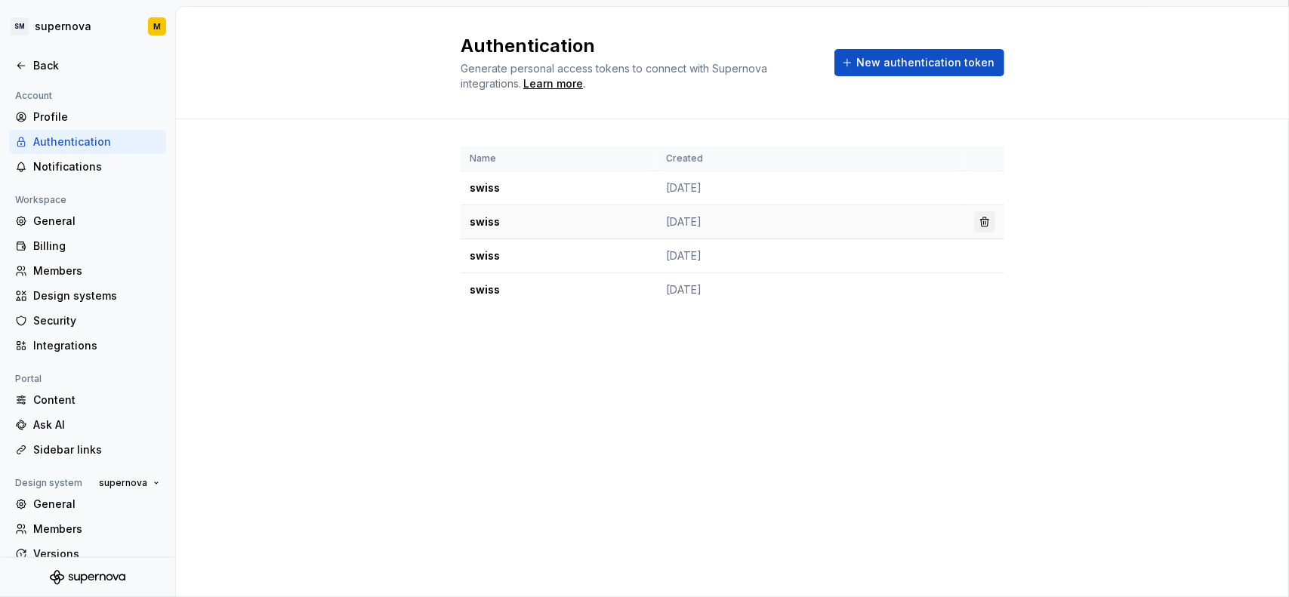
click at [991, 221] on button "button" at bounding box center [984, 221] width 21 height 21
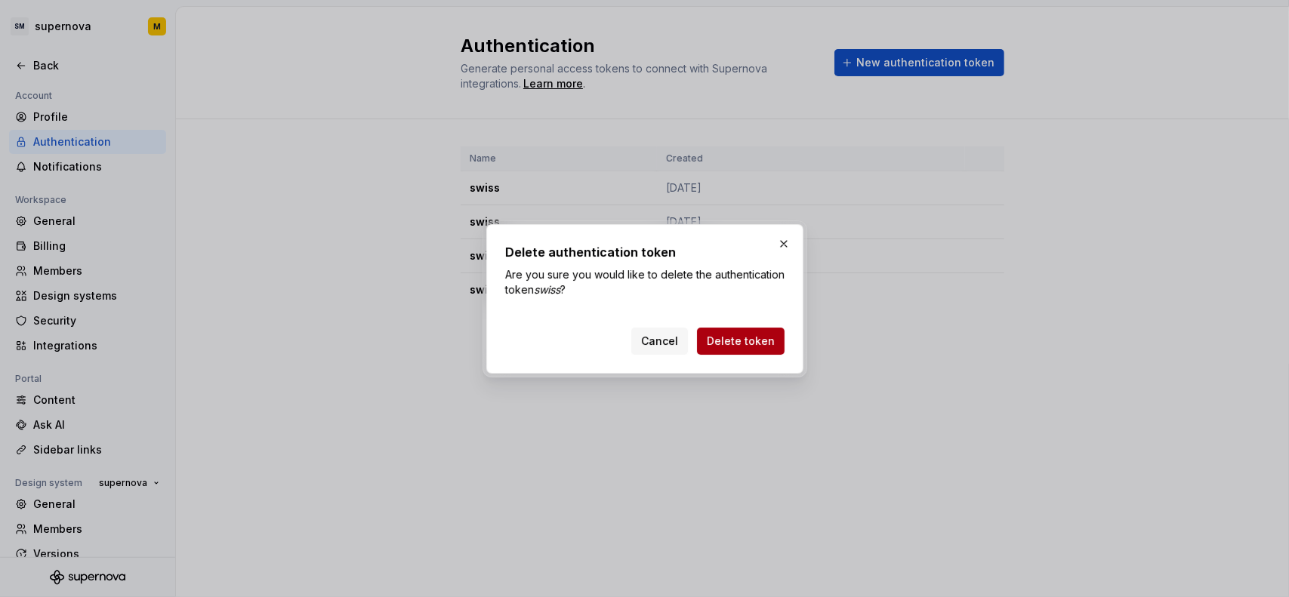
click at [766, 341] on span "Delete token" at bounding box center [741, 341] width 68 height 15
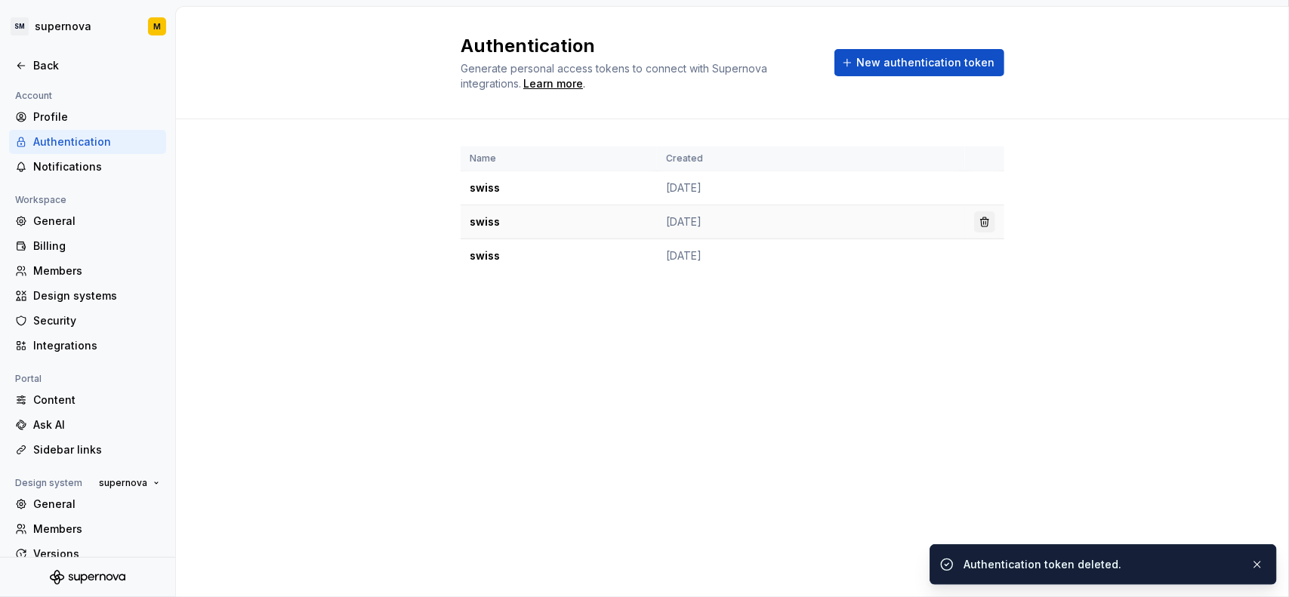
click at [989, 224] on button "button" at bounding box center [984, 221] width 21 height 21
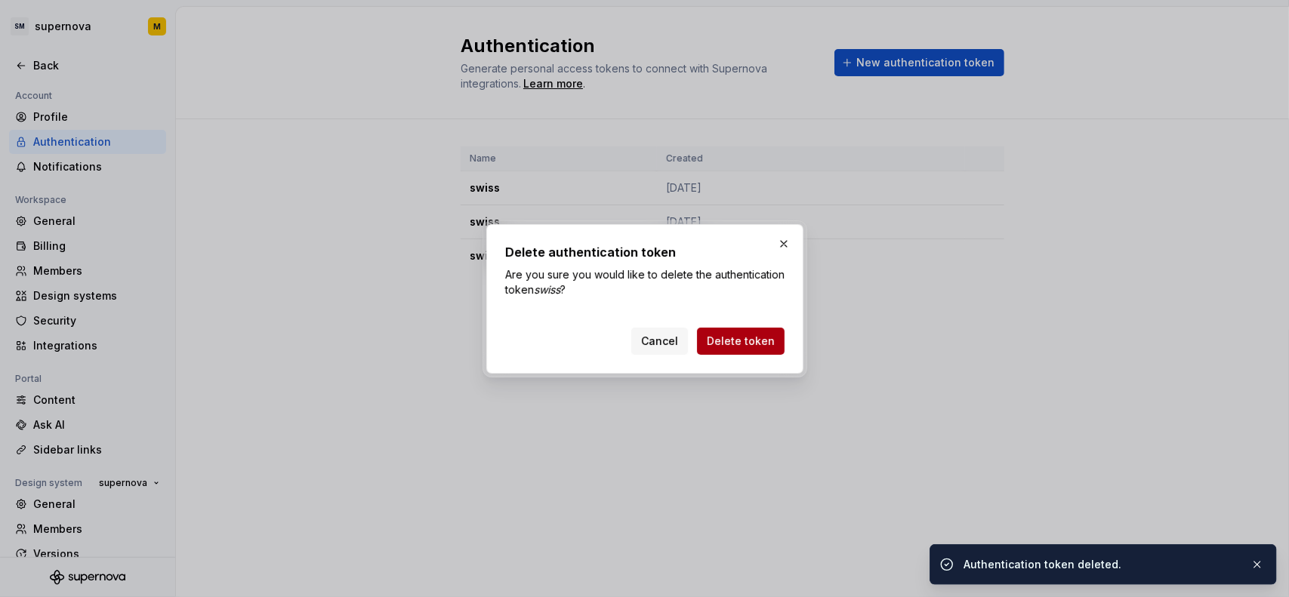
click at [751, 350] on button "Delete token" at bounding box center [741, 341] width 88 height 27
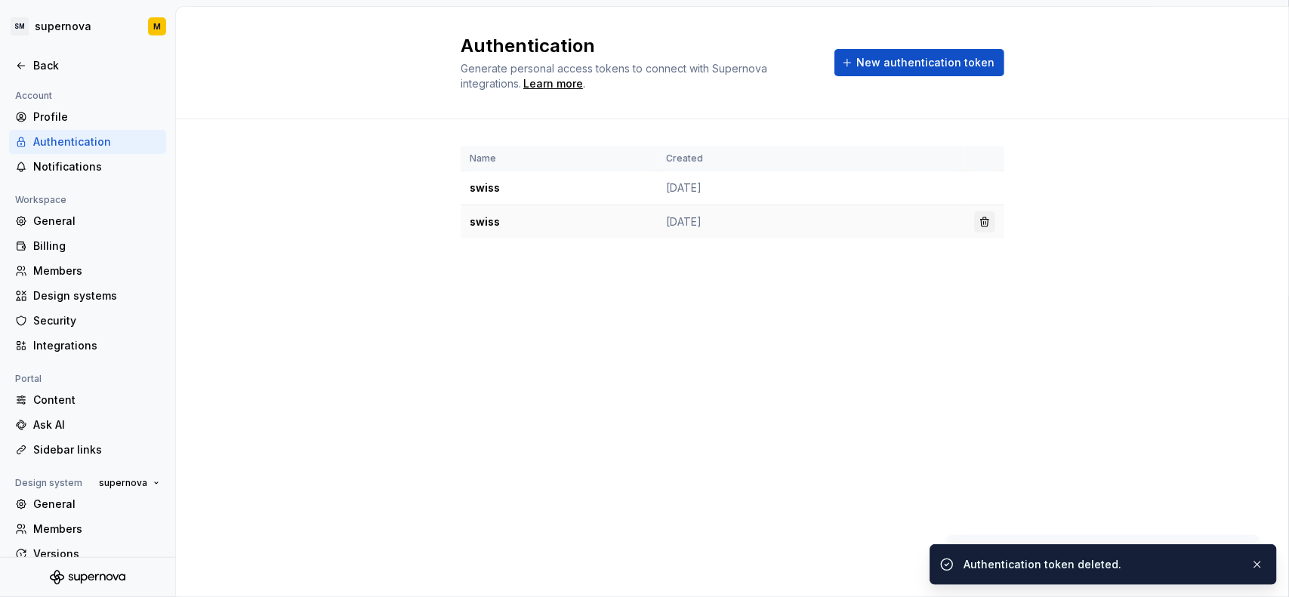
click at [983, 227] on button "button" at bounding box center [984, 221] width 21 height 21
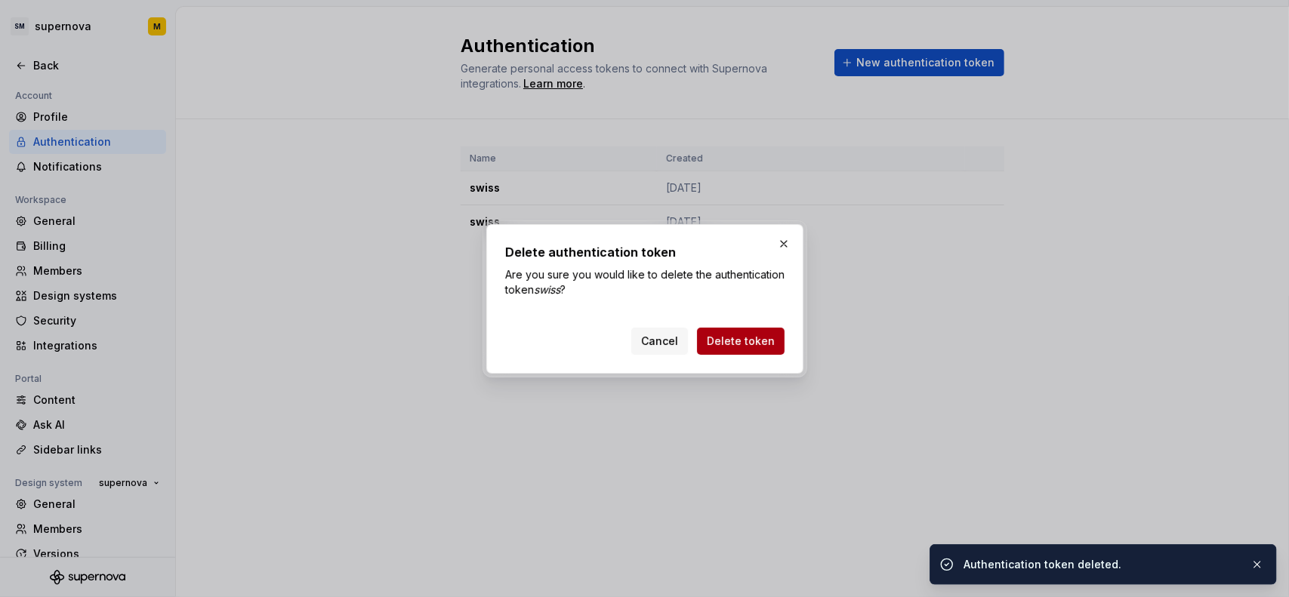
click at [740, 345] on span "Delete token" at bounding box center [741, 341] width 68 height 15
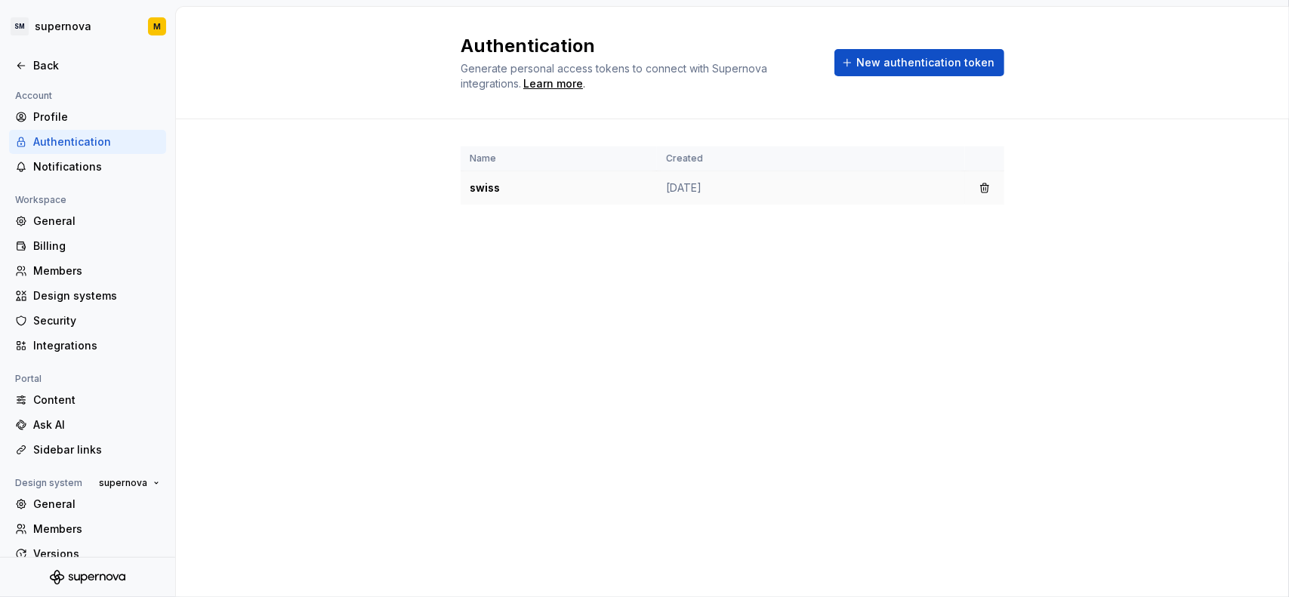
click at [698, 186] on td "[DATE]" at bounding box center [811, 188] width 308 height 34
type textarea "*"
click at [908, 57] on span "New authentication token" at bounding box center [925, 62] width 138 height 15
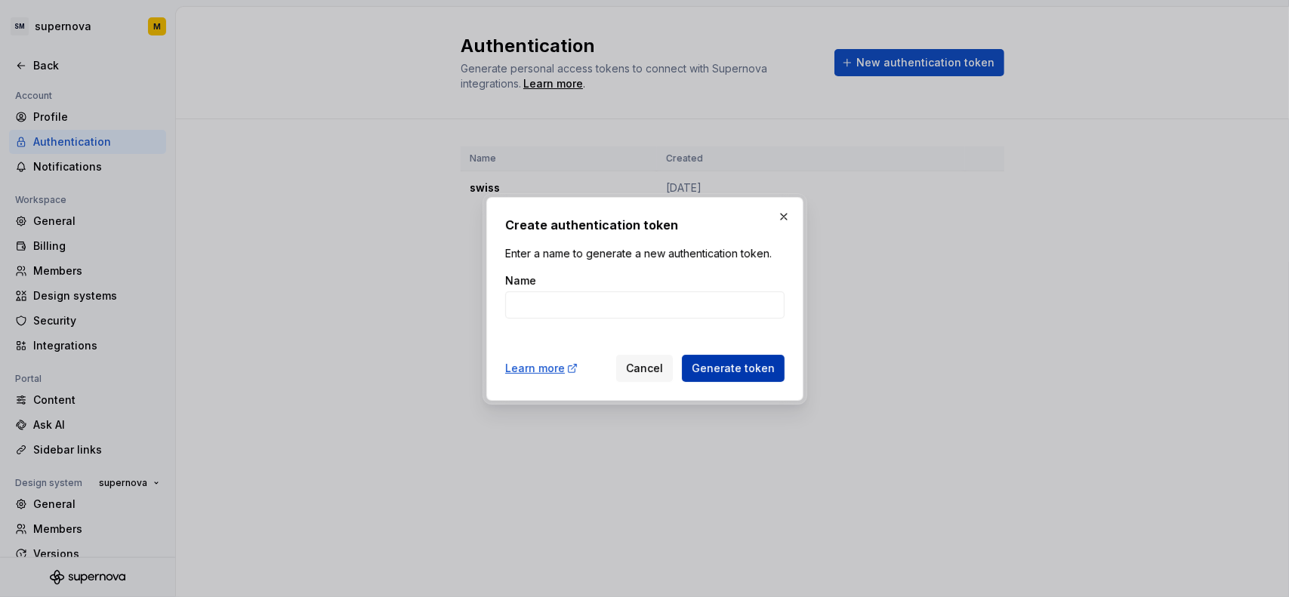
click at [735, 371] on span "Generate token" at bounding box center [733, 368] width 83 height 15
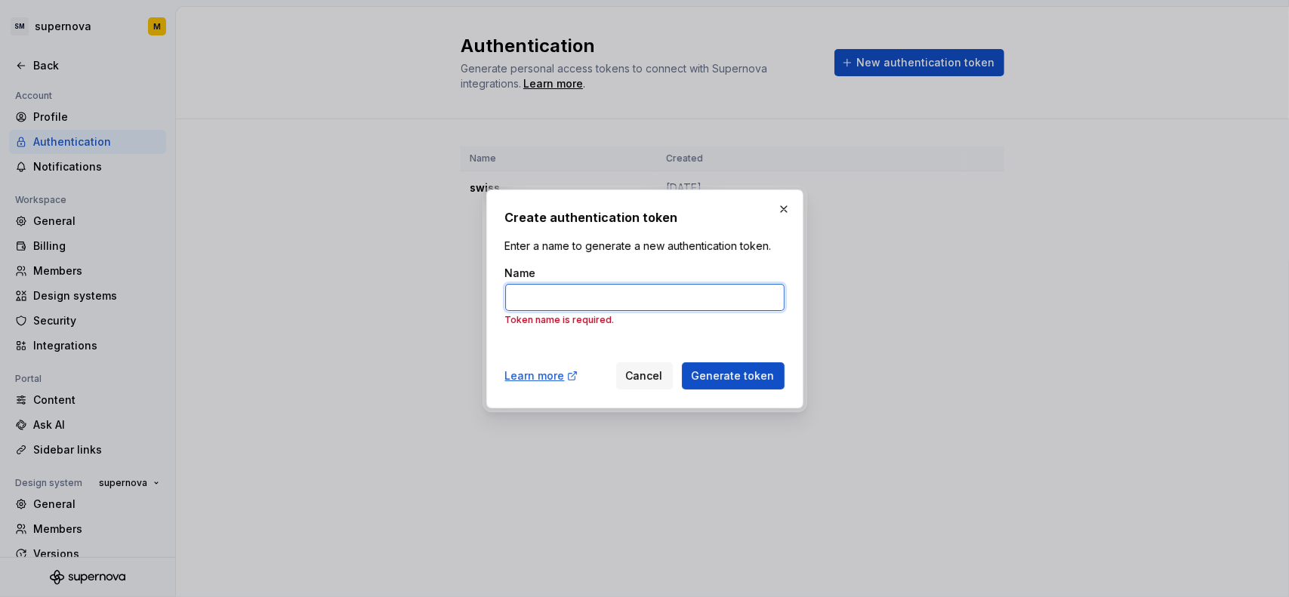
click at [612, 306] on input "Name" at bounding box center [644, 297] width 279 height 27
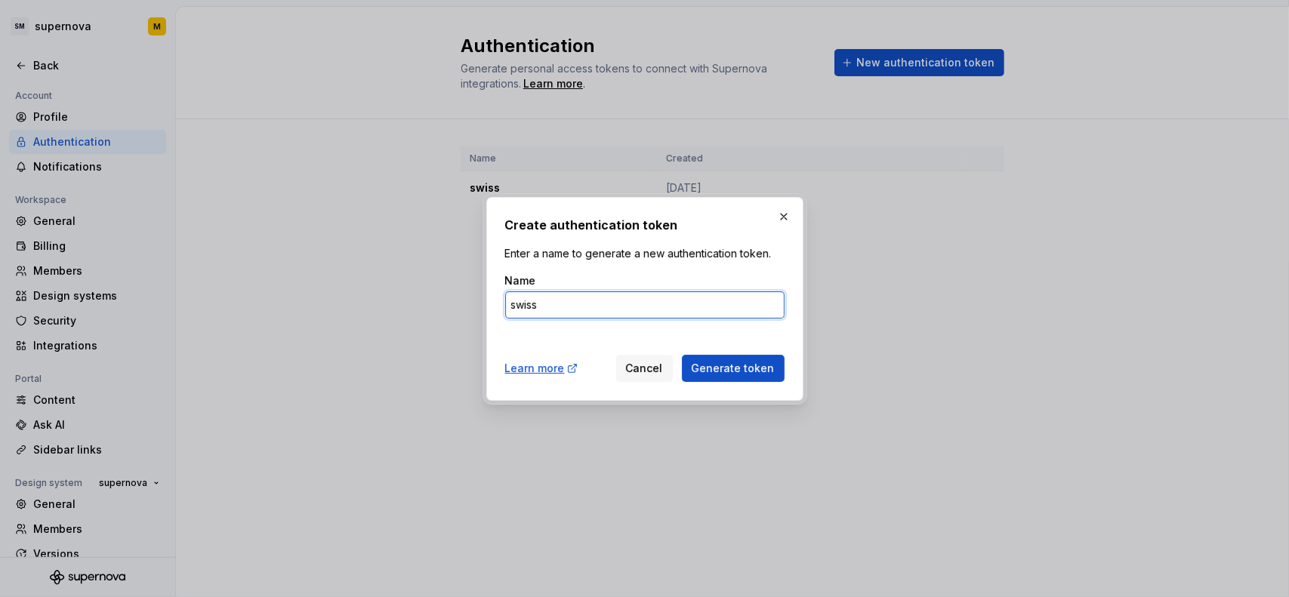
type input "swiss"
click at [682, 355] on button "Generate token" at bounding box center [733, 368] width 103 height 27
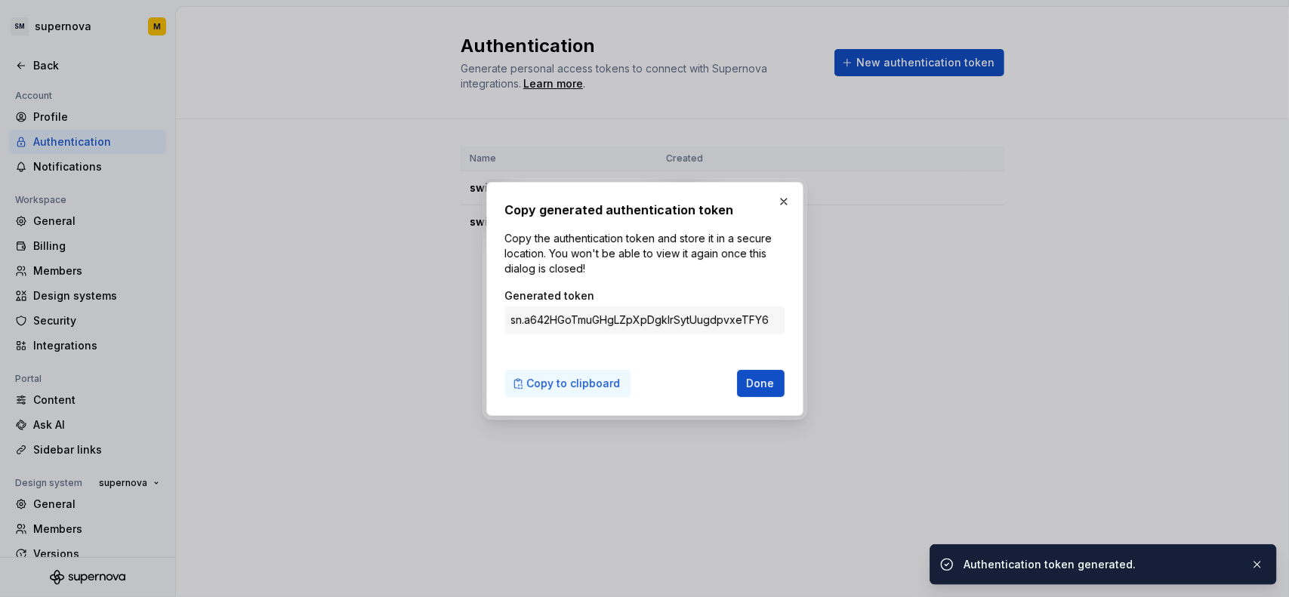
click at [592, 385] on span "Copy to clipboard" at bounding box center [574, 383] width 94 height 15
click at [757, 383] on span "Done" at bounding box center [761, 383] width 28 height 15
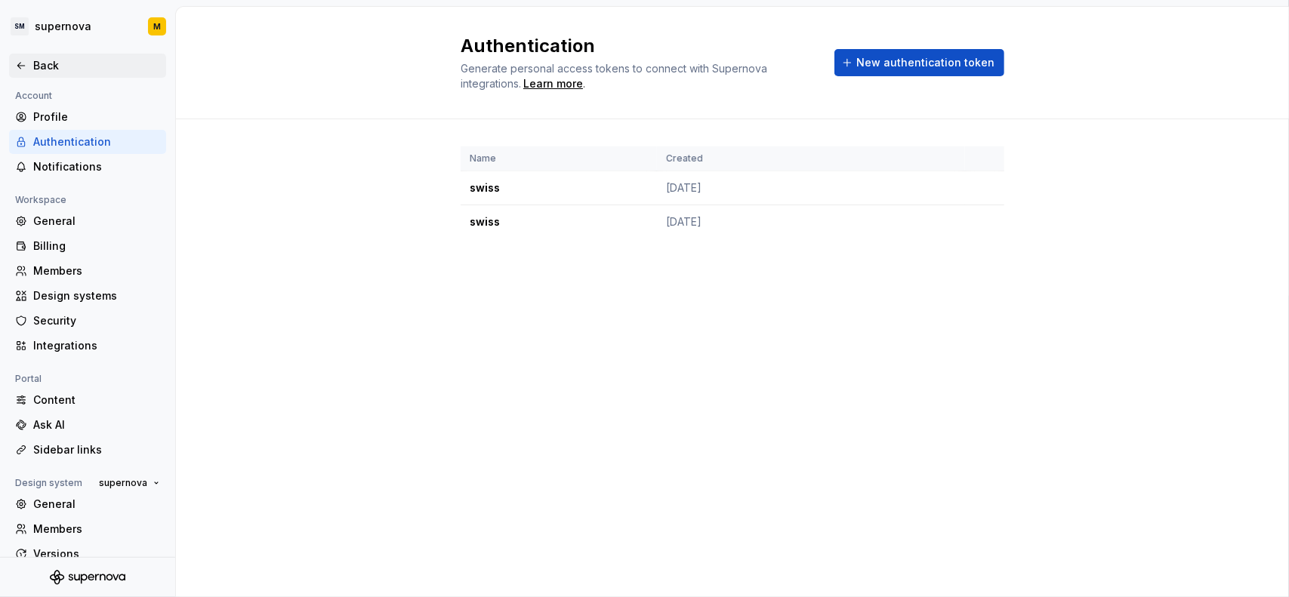
click at [65, 60] on div "Back" at bounding box center [96, 65] width 127 height 15
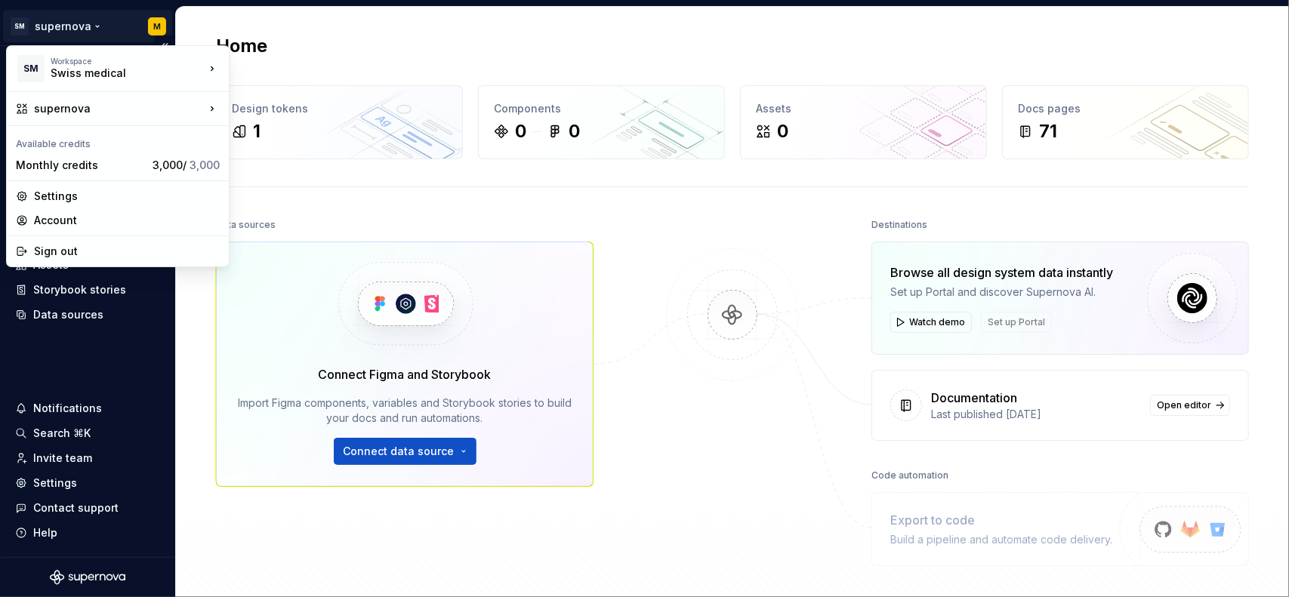
click at [96, 24] on html "SM supernova M Home Documentation Analytics Code automation Design system data …" at bounding box center [644, 298] width 1289 height 597
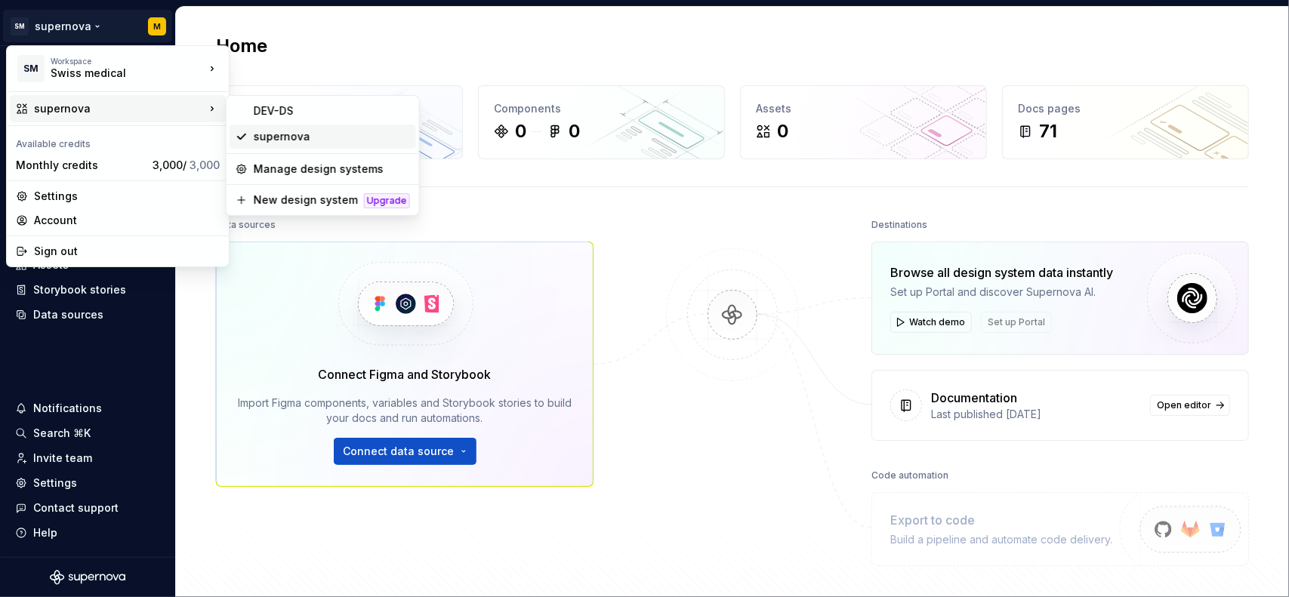
click at [270, 137] on div "supernova" at bounding box center [332, 136] width 156 height 15
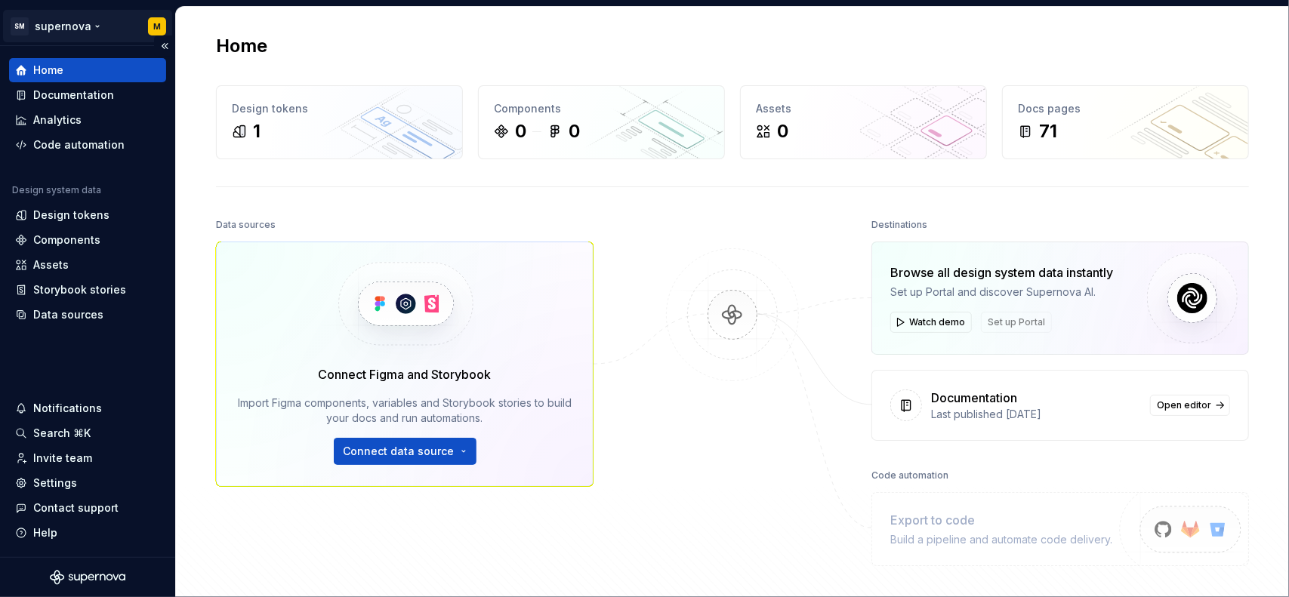
click at [82, 30] on html "SM supernova M Home Documentation Analytics Code automation Design system data …" at bounding box center [644, 298] width 1289 height 597
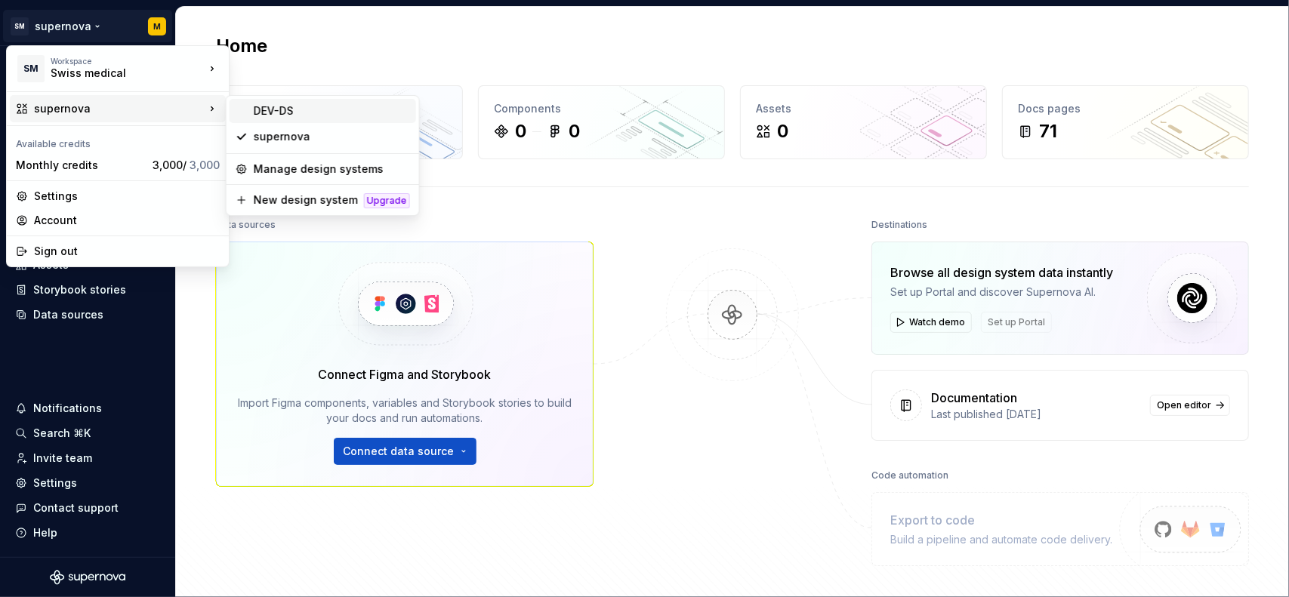
click at [284, 119] on div "DEV-DS" at bounding box center [323, 111] width 187 height 24
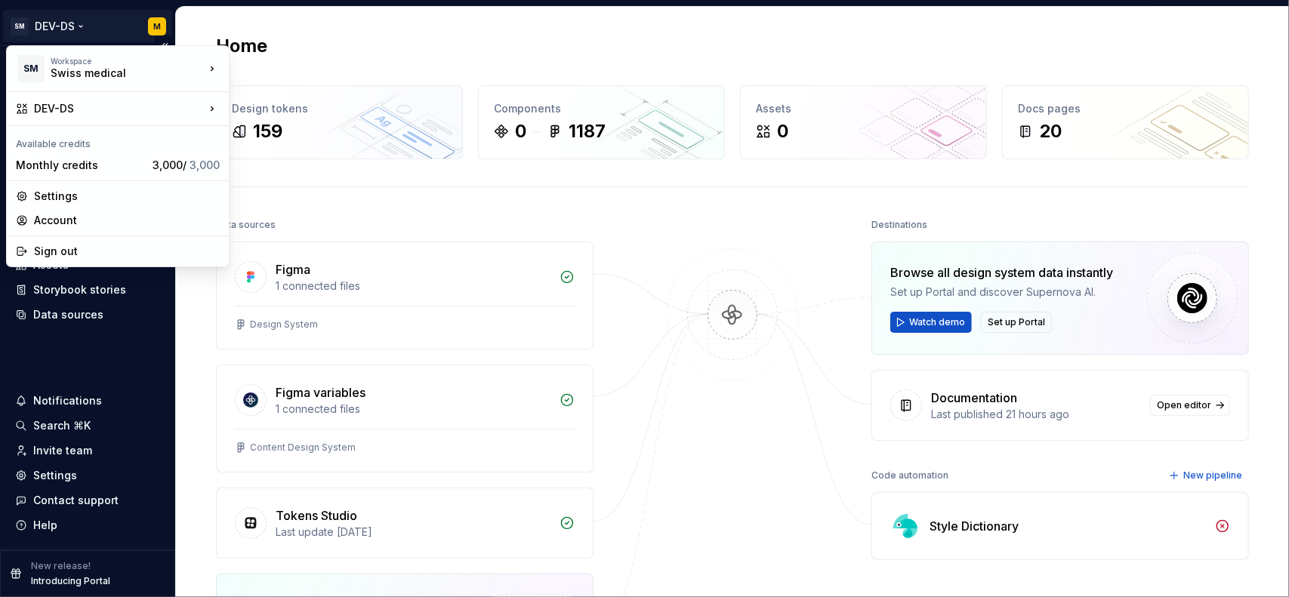
click at [76, 26] on html "SM DEV-DS M Home Documentation Analytics Code automation Design system data Des…" at bounding box center [644, 298] width 1289 height 597
click at [76, 193] on div "Settings" at bounding box center [127, 196] width 186 height 15
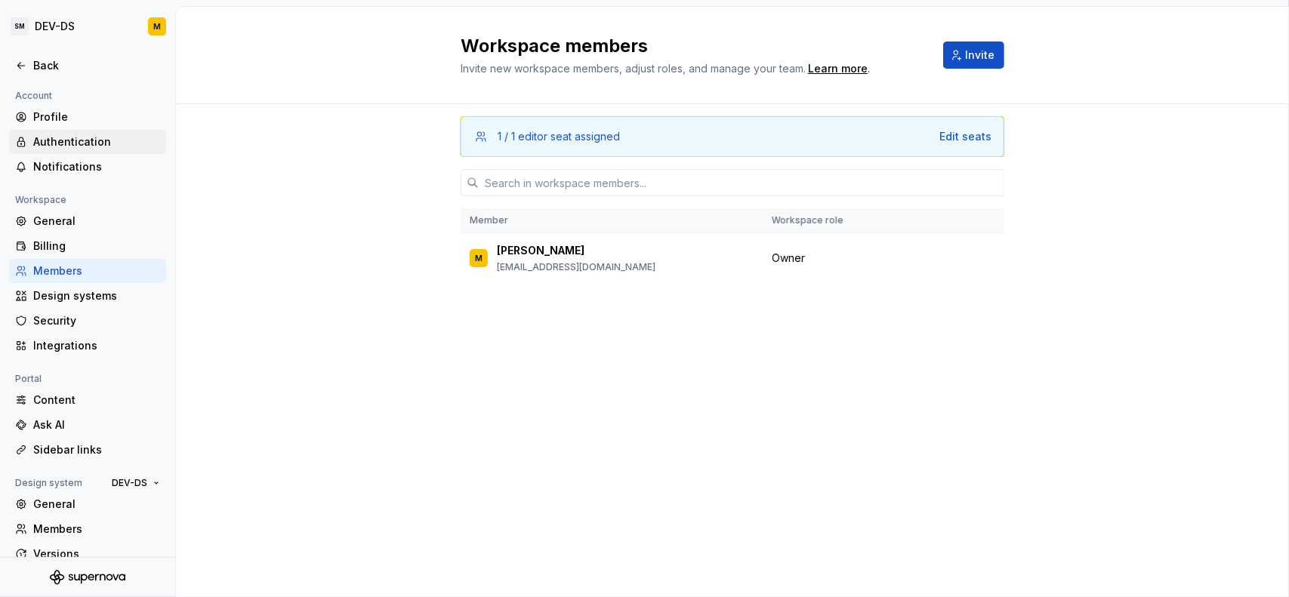
click at [61, 137] on div "Authentication" at bounding box center [96, 141] width 127 height 15
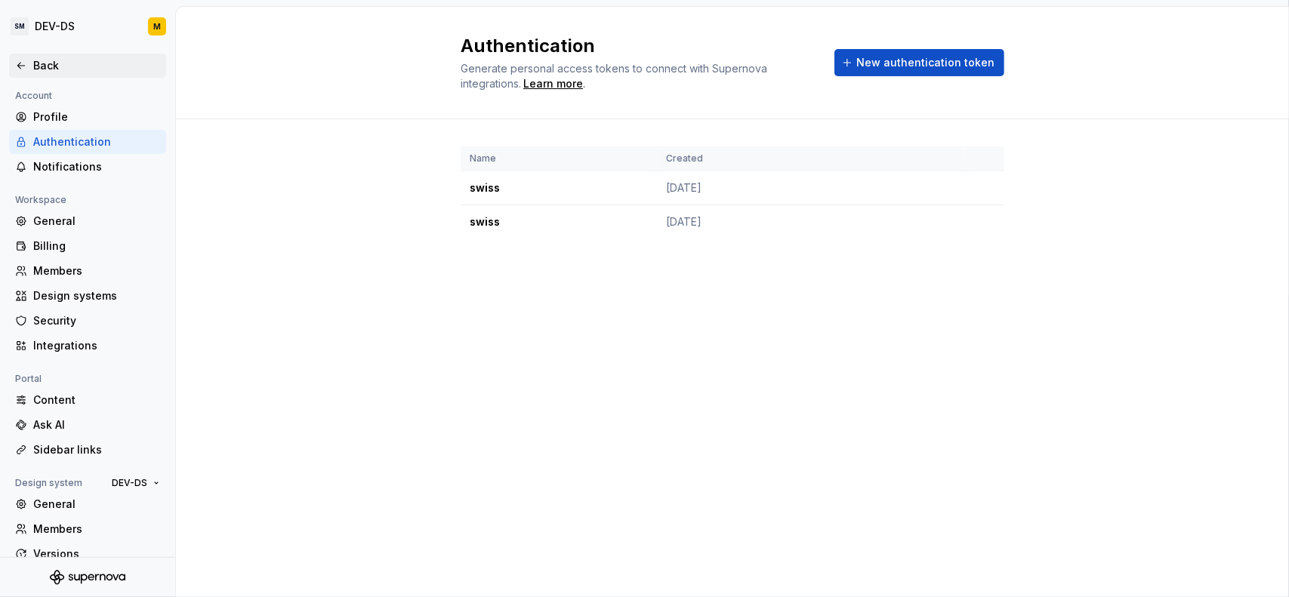
click at [45, 68] on div "Back" at bounding box center [96, 65] width 127 height 15
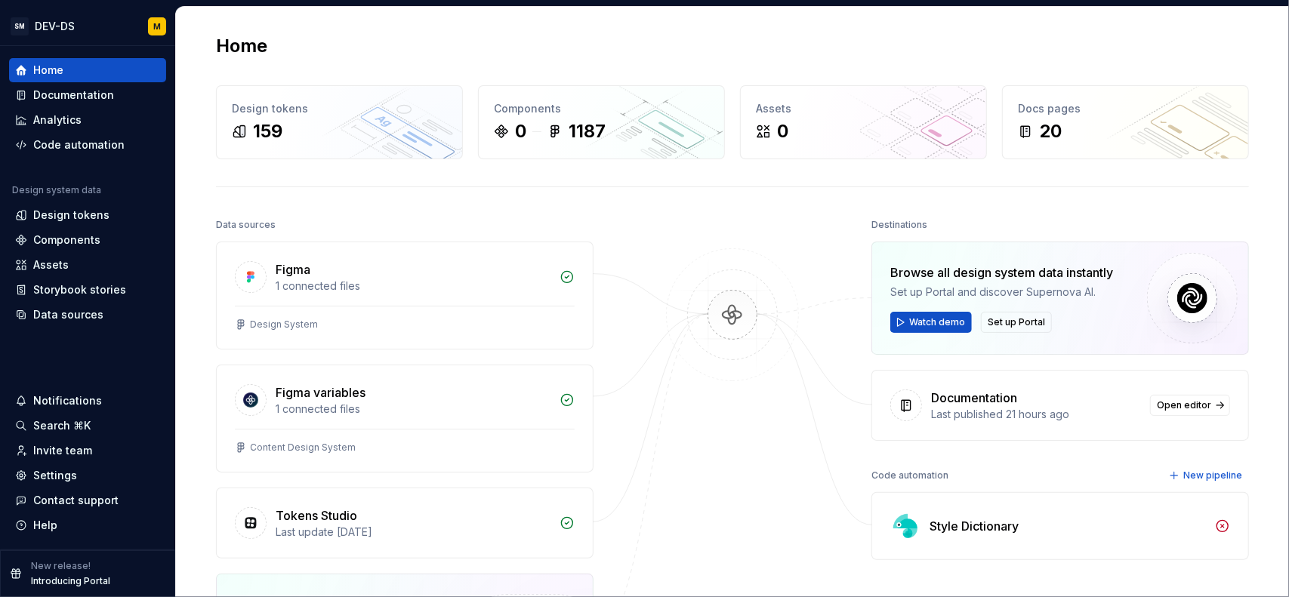
type textarea "*"
click at [58, 474] on div "Settings" at bounding box center [55, 475] width 44 height 15
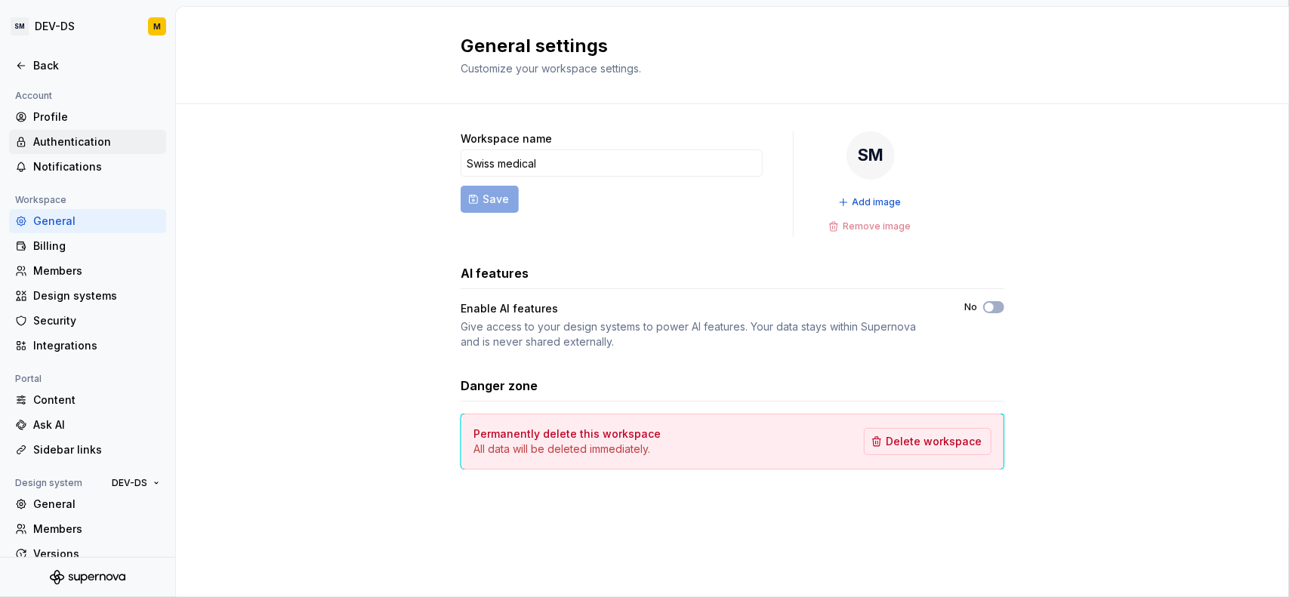
click at [63, 150] on div "Authentication" at bounding box center [87, 142] width 157 height 24
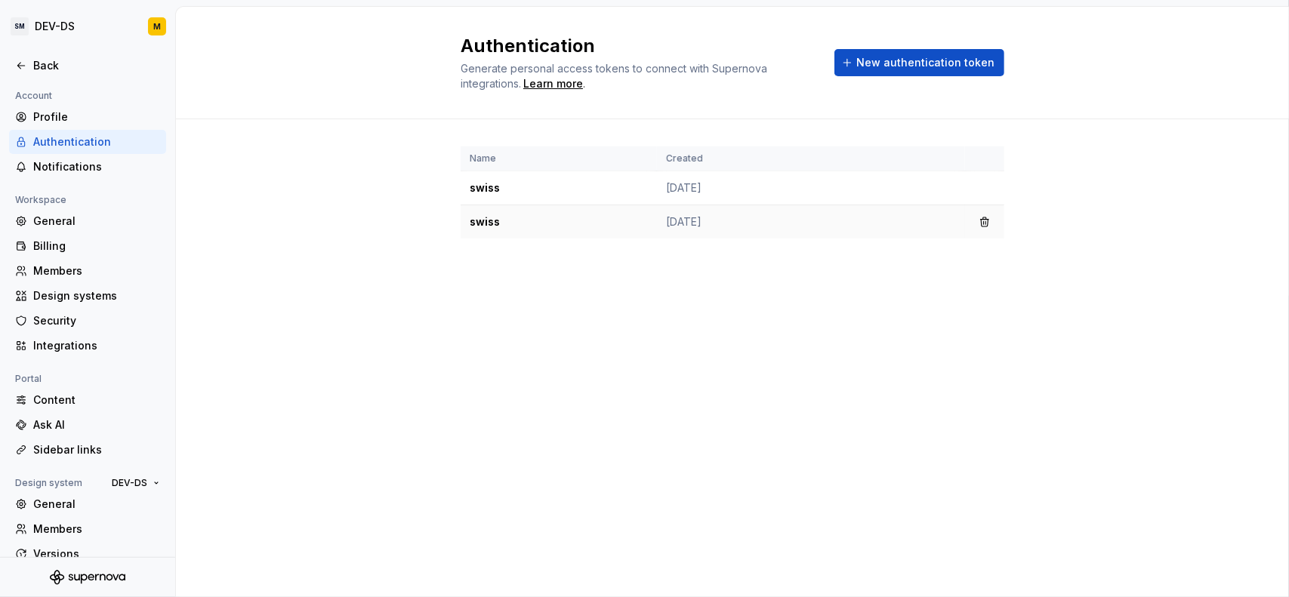
drag, startPoint x: 880, startPoint y: 229, endPoint x: 904, endPoint y: 223, distance: 24.9
click at [880, 229] on td "[DATE]" at bounding box center [811, 222] width 308 height 34
click at [988, 219] on button "button" at bounding box center [984, 221] width 21 height 21
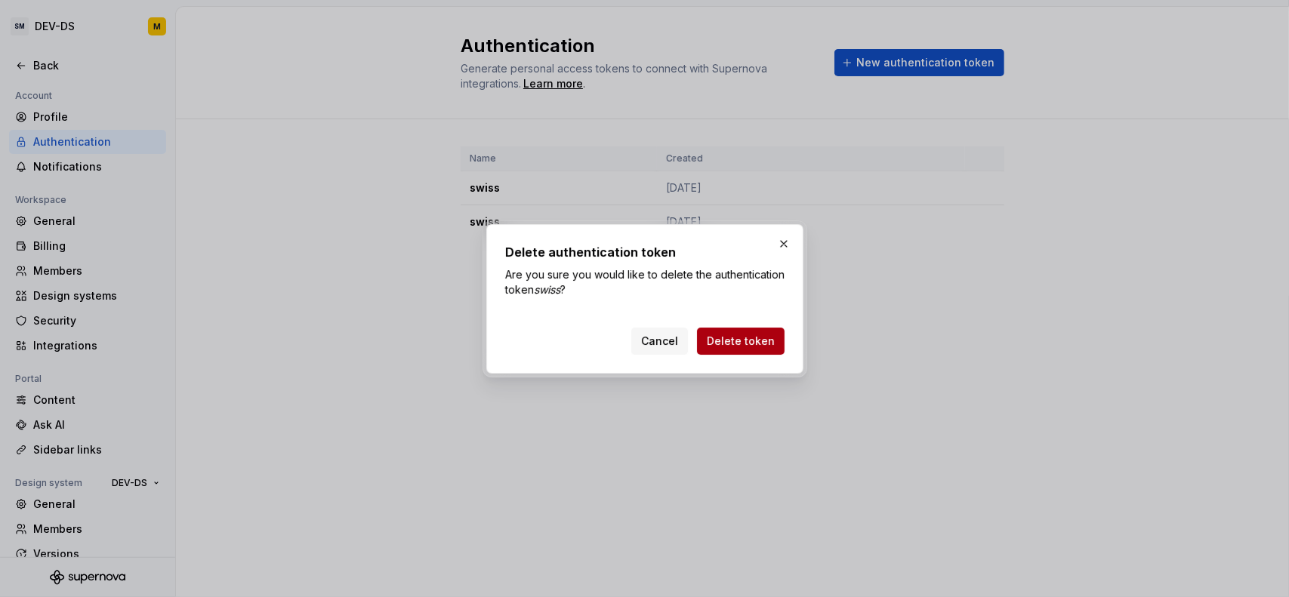
click at [754, 339] on span "Delete token" at bounding box center [741, 341] width 68 height 15
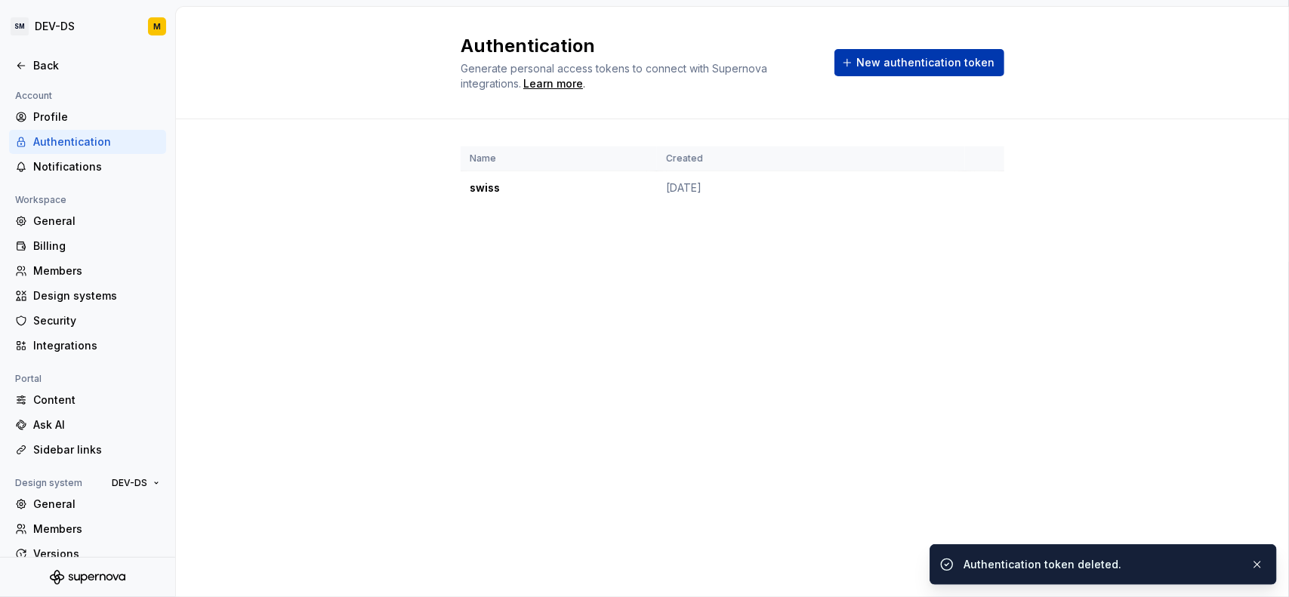
click at [903, 68] on span "New authentication token" at bounding box center [925, 62] width 138 height 15
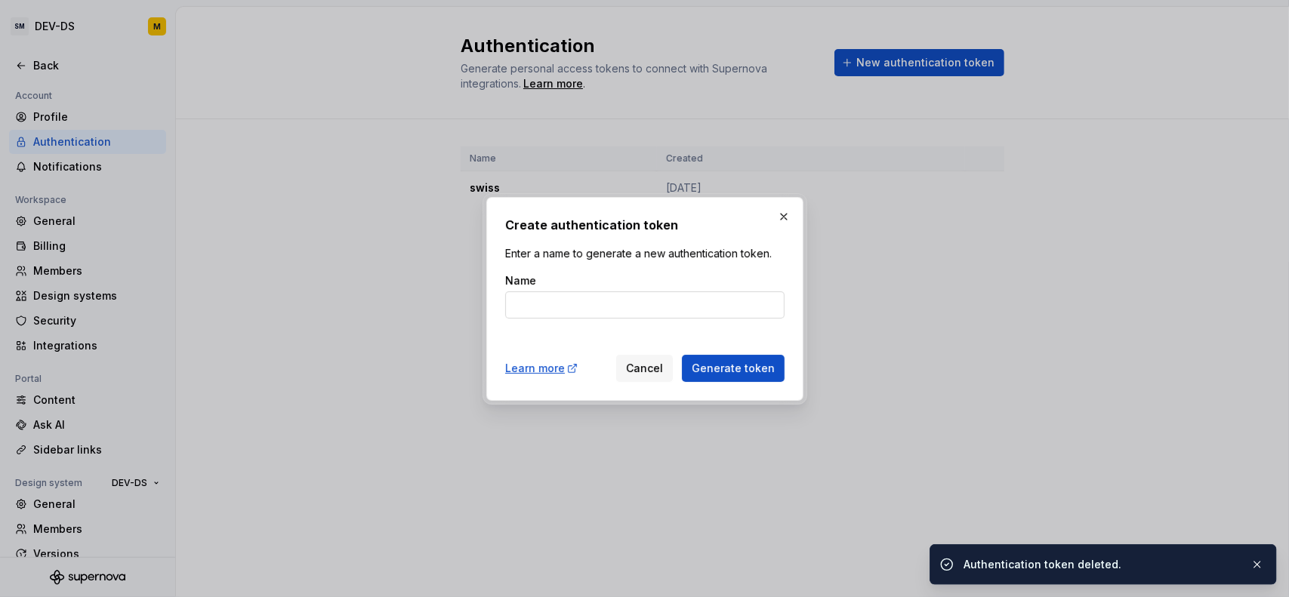
click at [567, 300] on input "Name" at bounding box center [644, 304] width 279 height 27
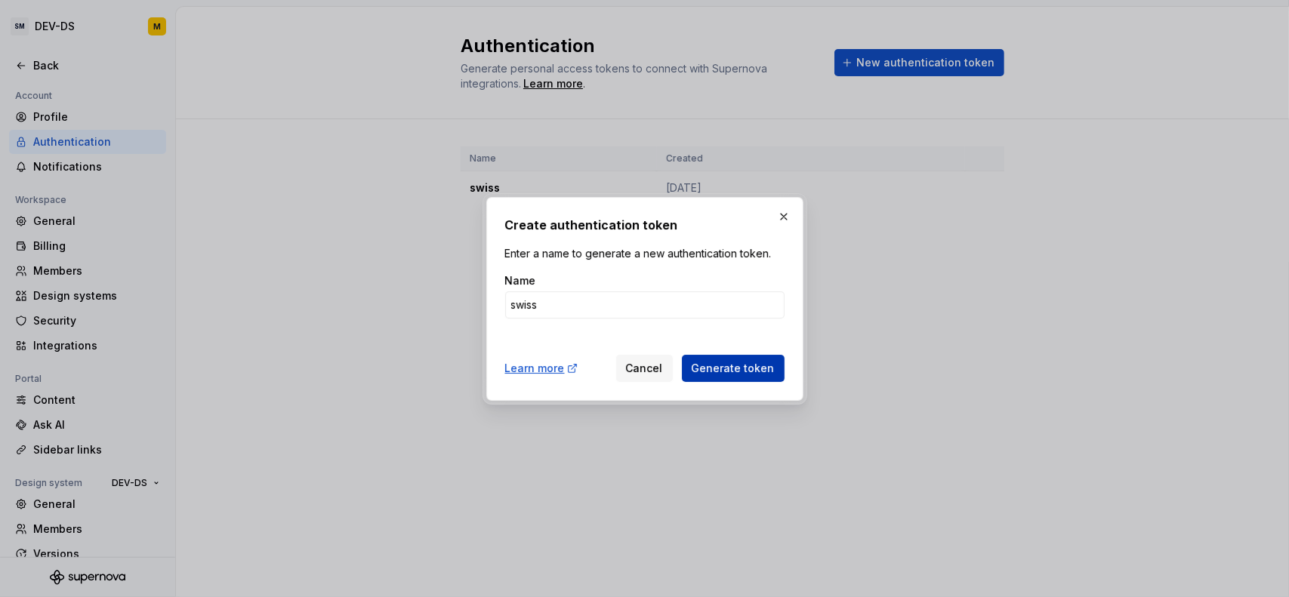
type input "swiss"
click at [709, 373] on span "Generate token" at bounding box center [733, 368] width 83 height 15
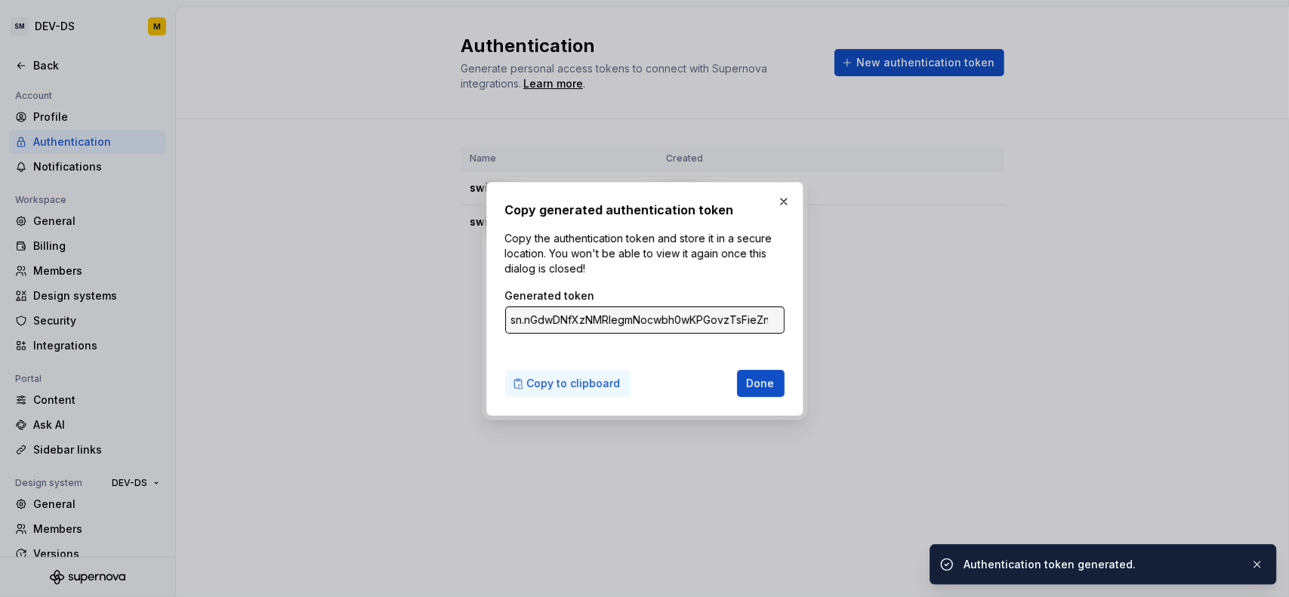
click at [593, 383] on span "Copy to clipboard" at bounding box center [574, 383] width 94 height 15
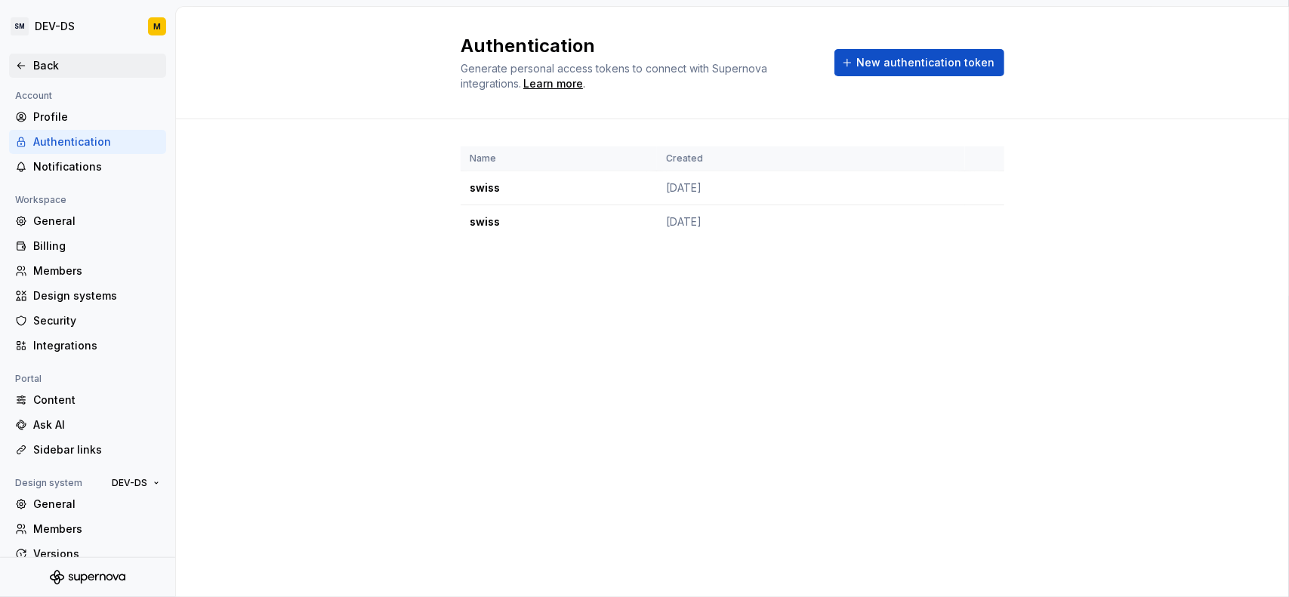
click at [51, 60] on div "Back" at bounding box center [96, 65] width 127 height 15
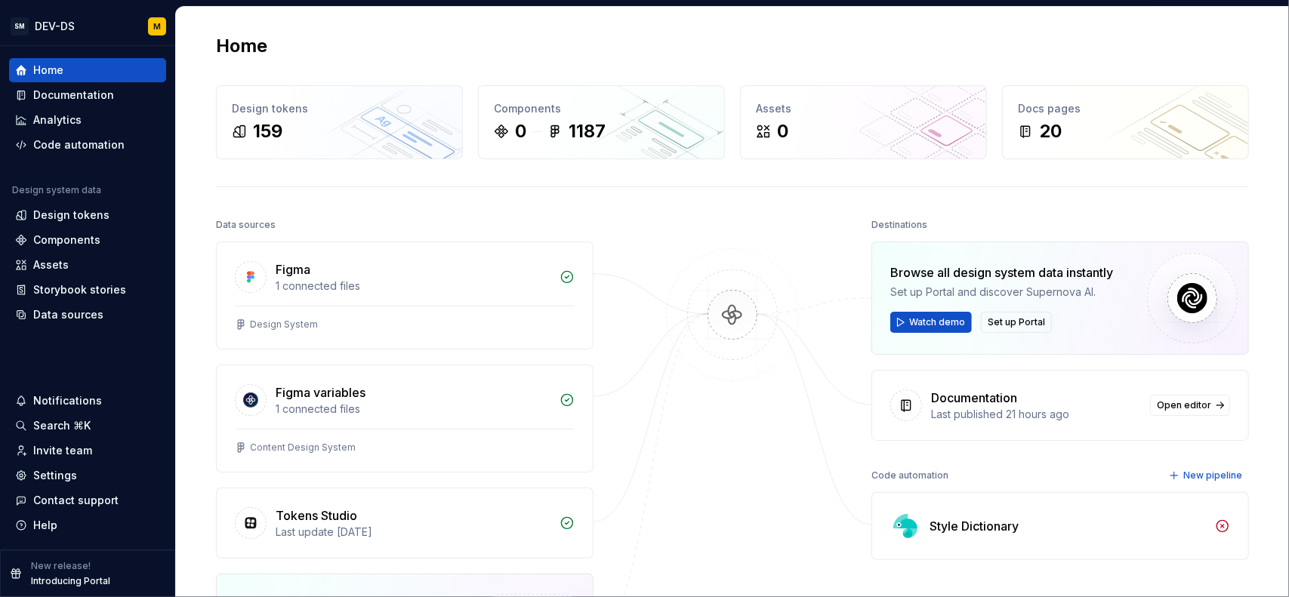
type textarea "*"
